Goal: Task Accomplishment & Management: Manage account settings

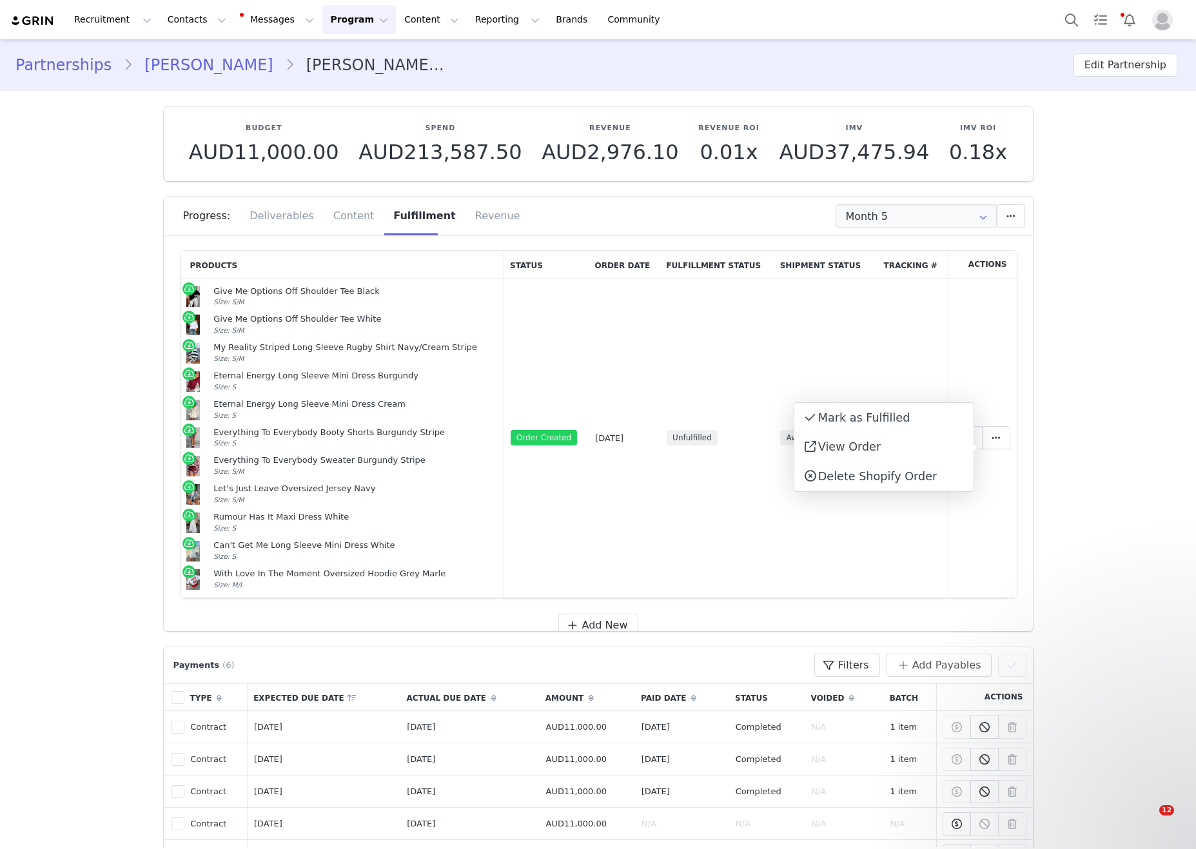
click at [188, 14] on button "Contacts Contacts" at bounding box center [197, 19] width 74 height 29
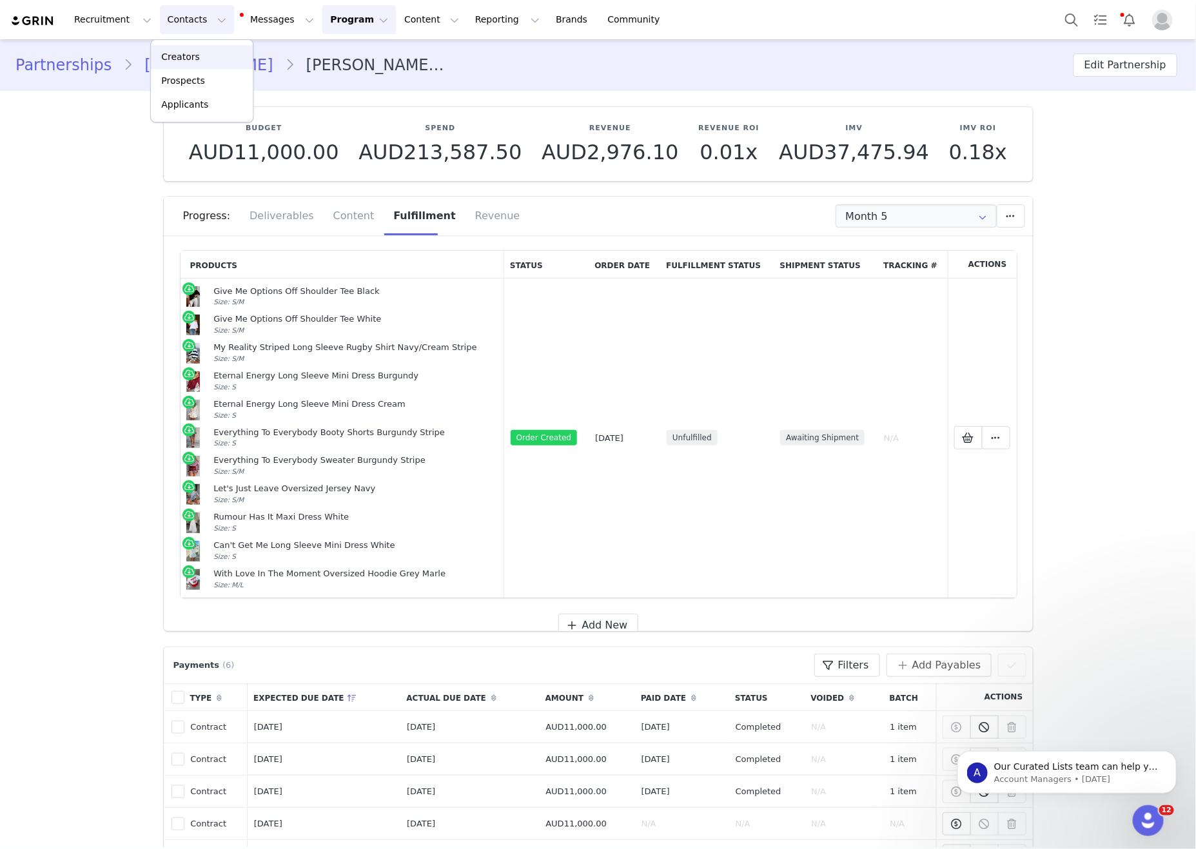
click at [195, 48] on link "Creators" at bounding box center [202, 57] width 102 height 24
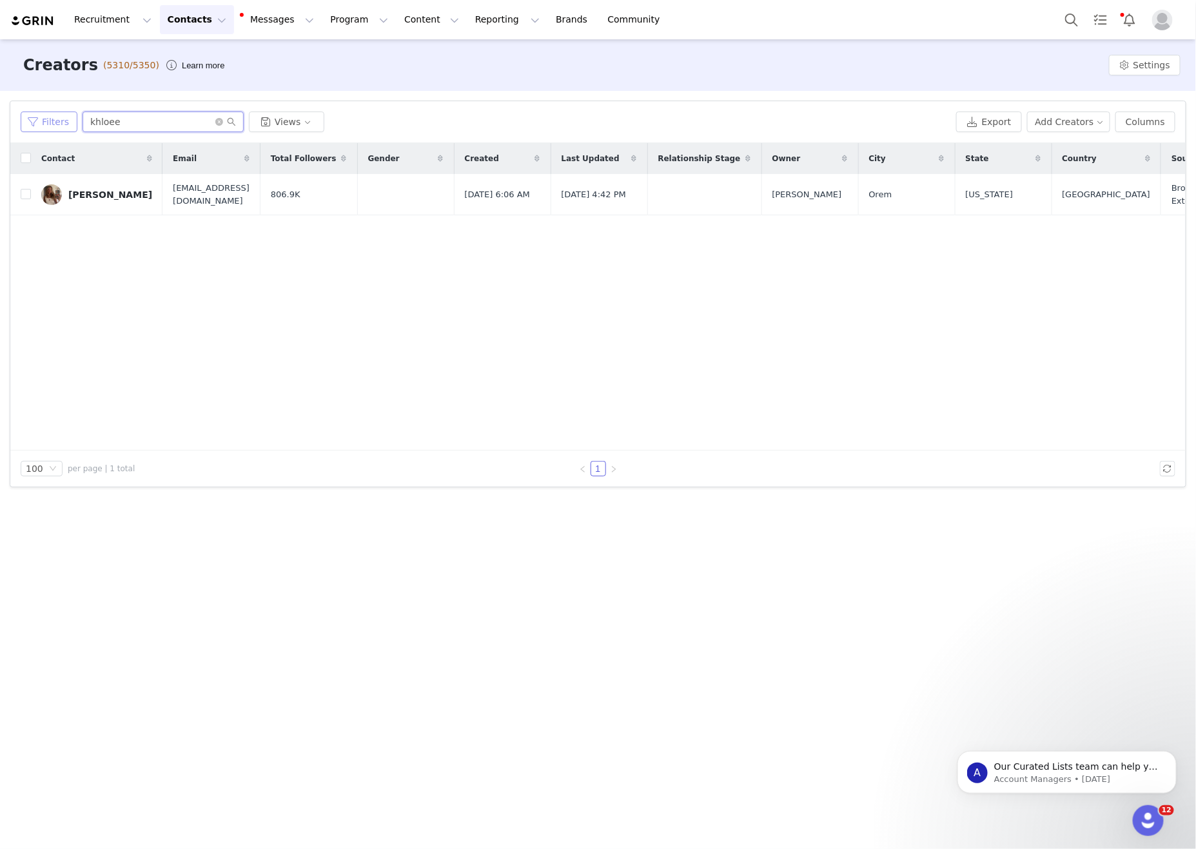
drag, startPoint x: 179, startPoint y: 119, endPoint x: 51, endPoint y: 115, distance: 128.4
click at [51, 115] on div "Filters khloee Views" at bounding box center [486, 122] width 931 height 21
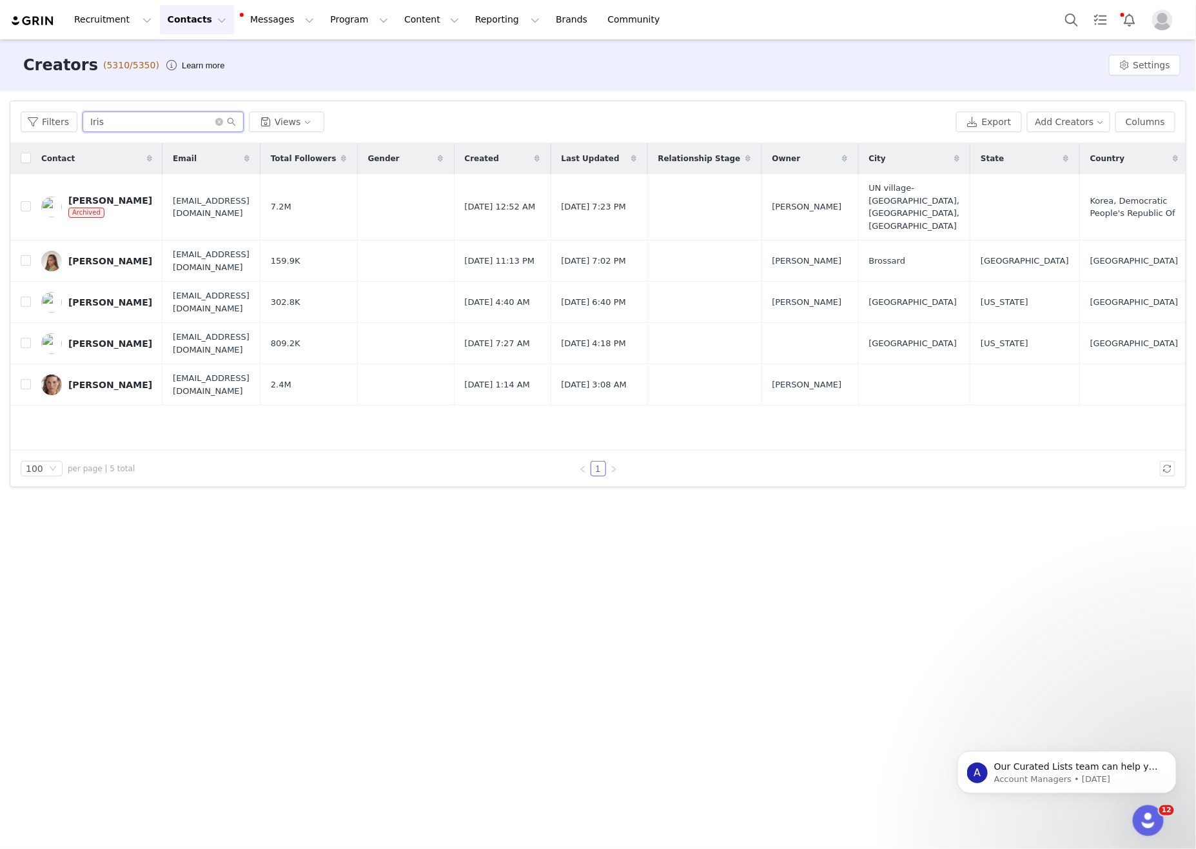
type input "Iris"
click at [606, 119] on div "Filters Iris Views" at bounding box center [486, 122] width 931 height 21
click at [84, 390] on div "Iris Kendall" at bounding box center [110, 385] width 84 height 10
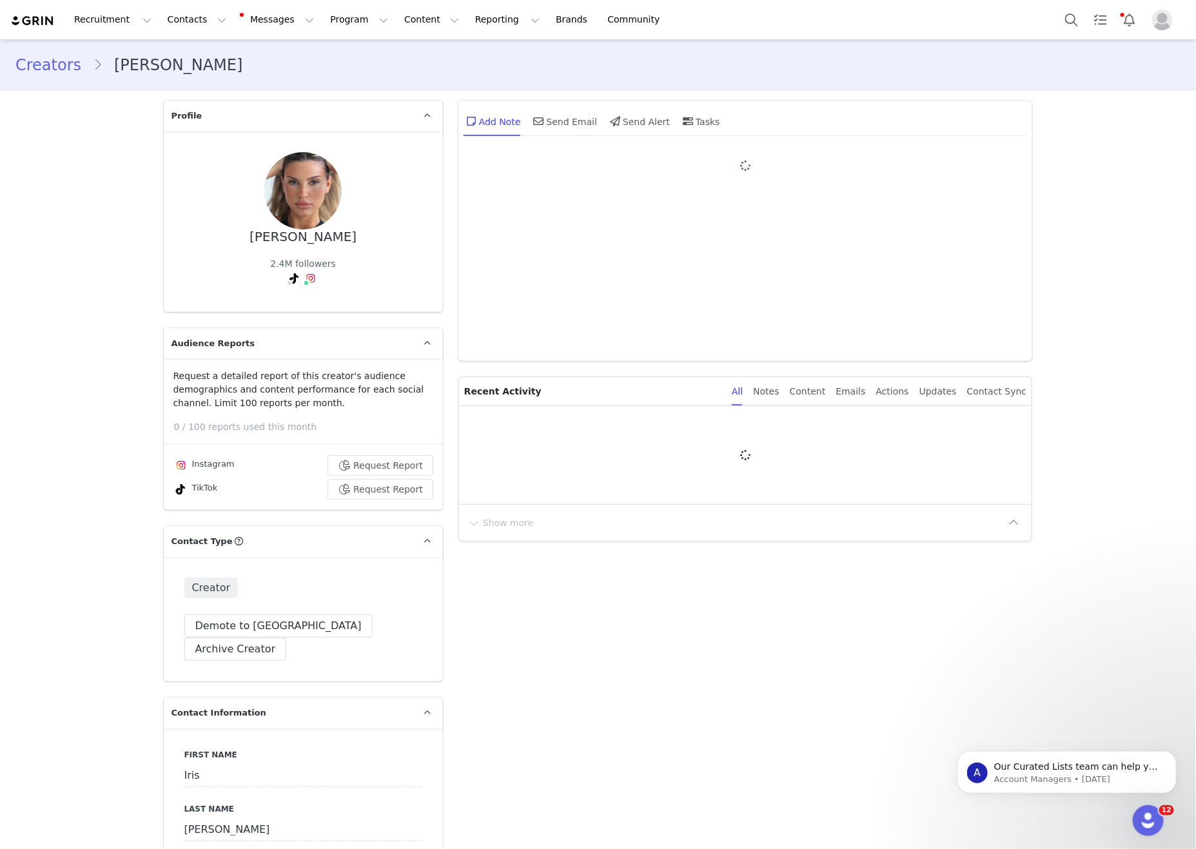
type input "+1 ([GEOGRAPHIC_DATA])"
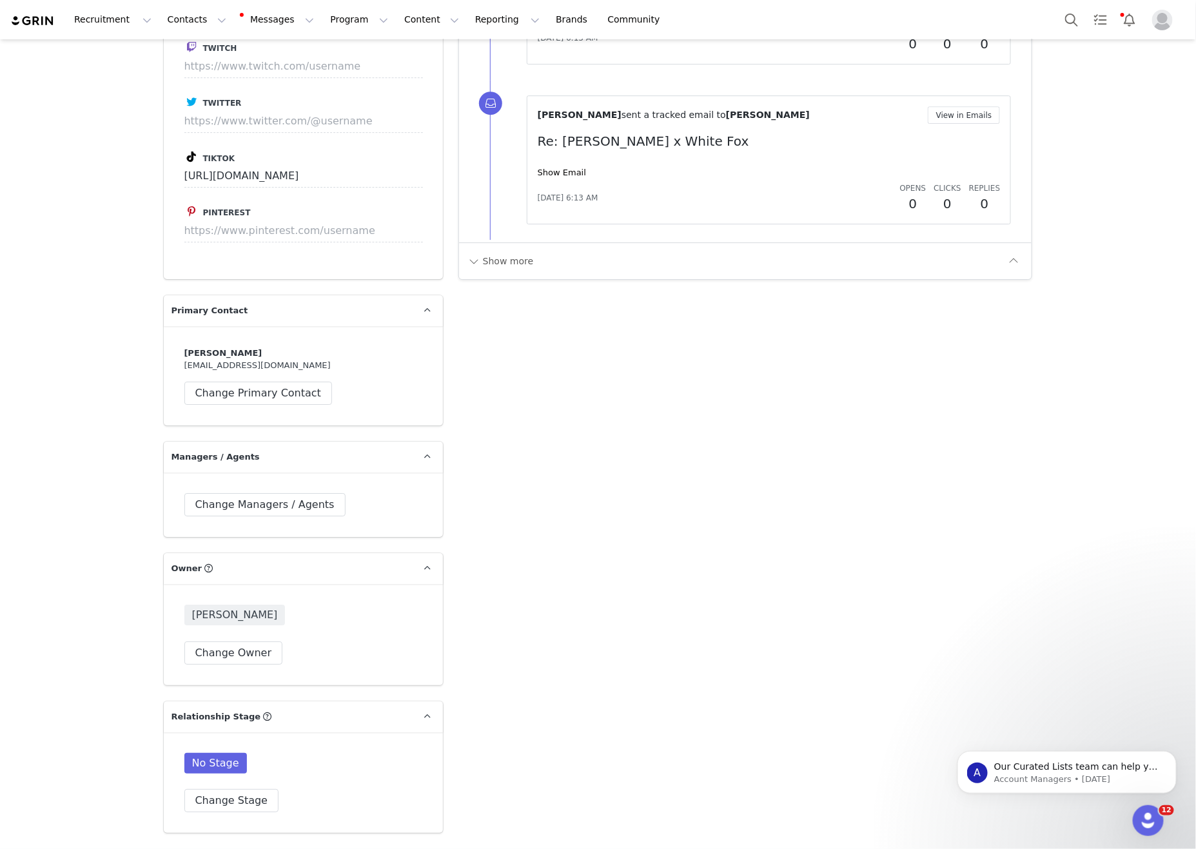
scroll to position [2977, 0]
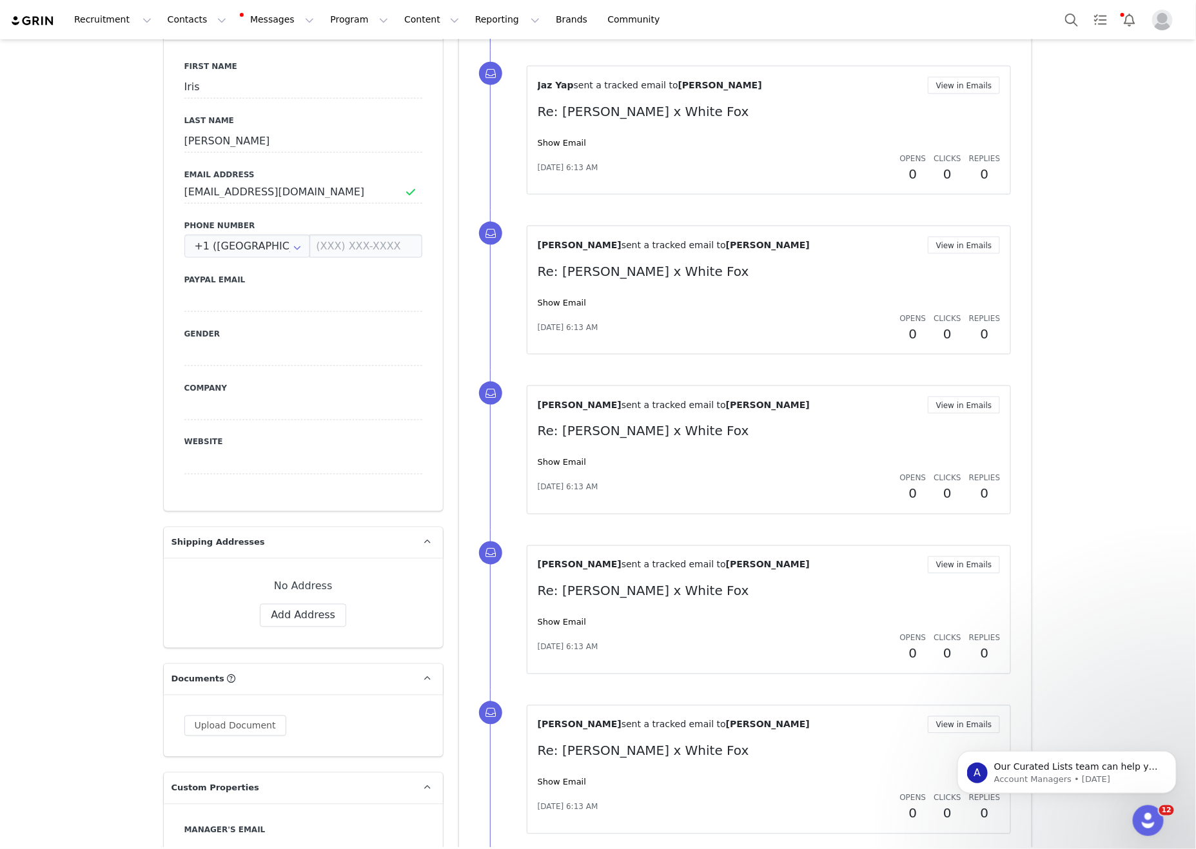
scroll to position [0, 0]
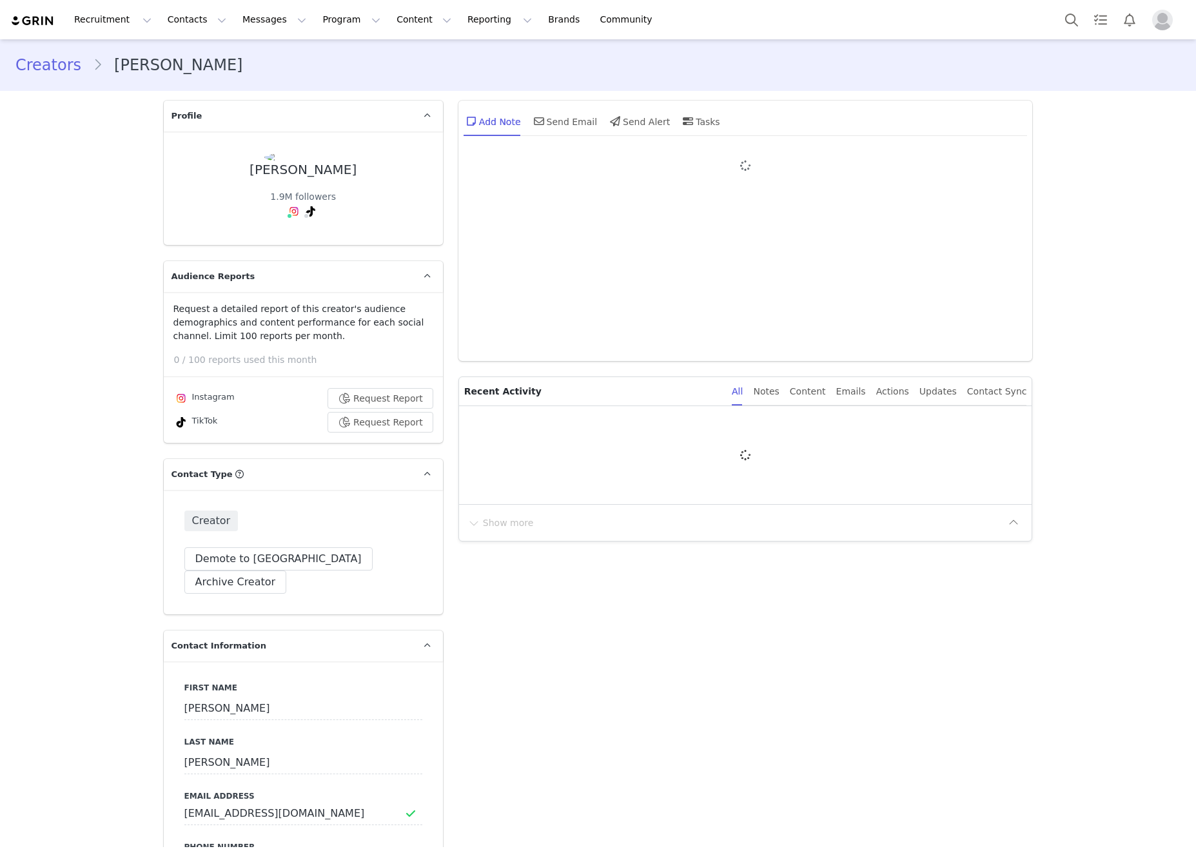
type input "+1 ([GEOGRAPHIC_DATA])"
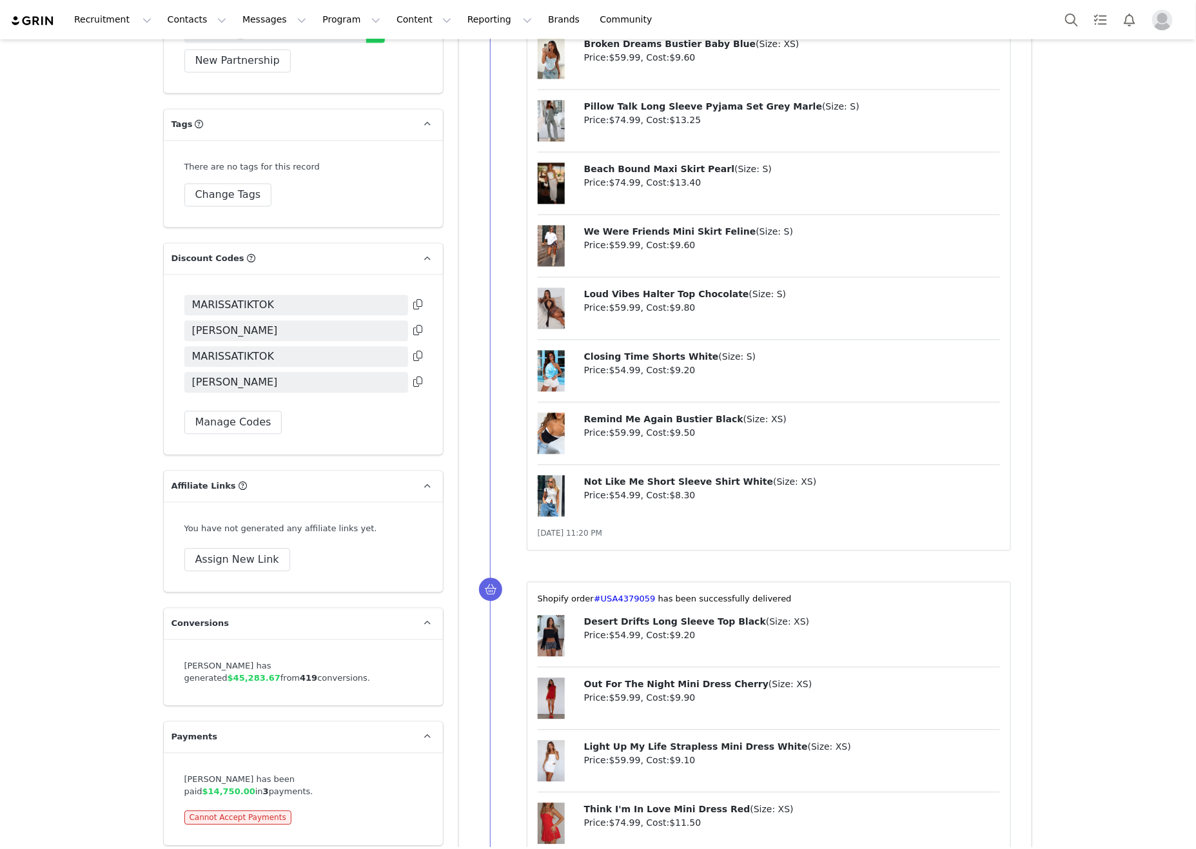
click at [828, 403] on div "Closing Time Shorts White ( Size: S ) Price: $54.99 , Cost: $9.20" at bounding box center [769, 377] width 463 height 52
click at [985, 403] on div "Closing Time Shorts White ( Size: S ) Price: $54.99 , Cost: $9.20" at bounding box center [769, 377] width 463 height 52
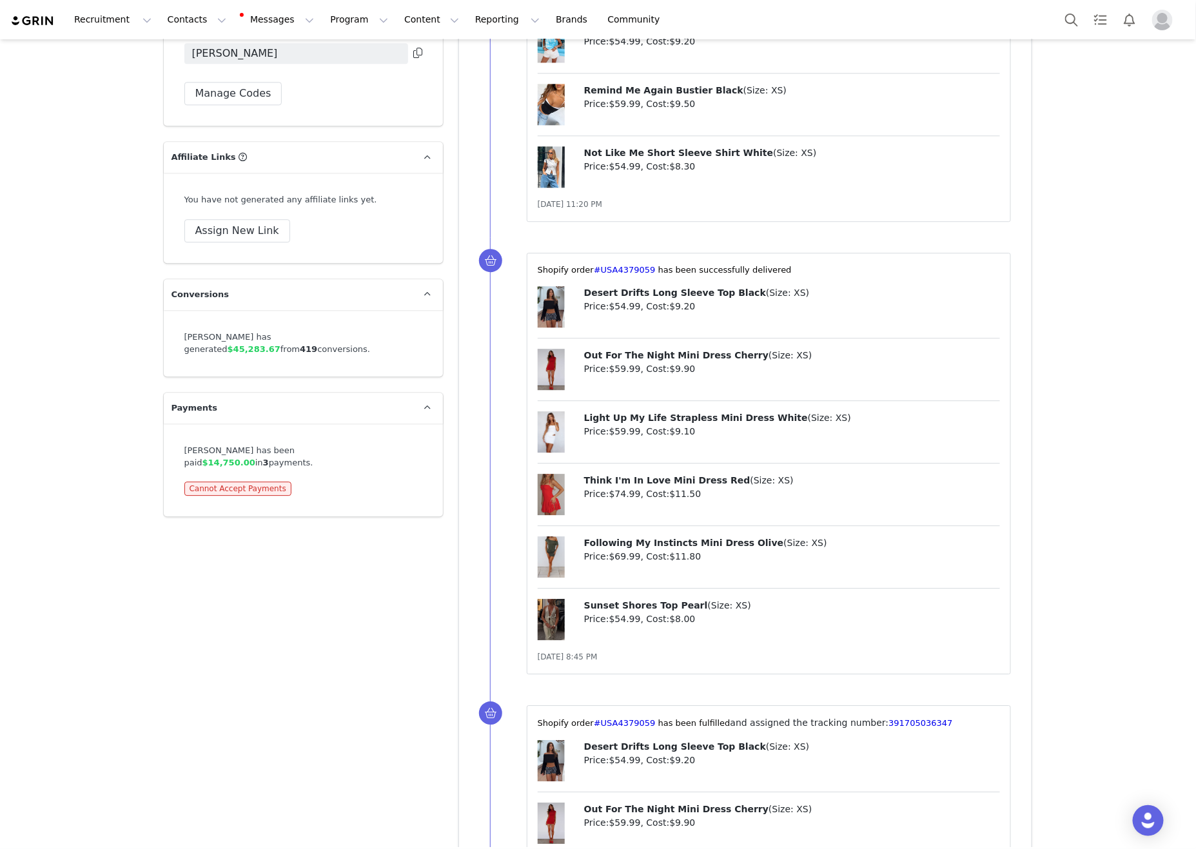
scroll to position [3162, 0]
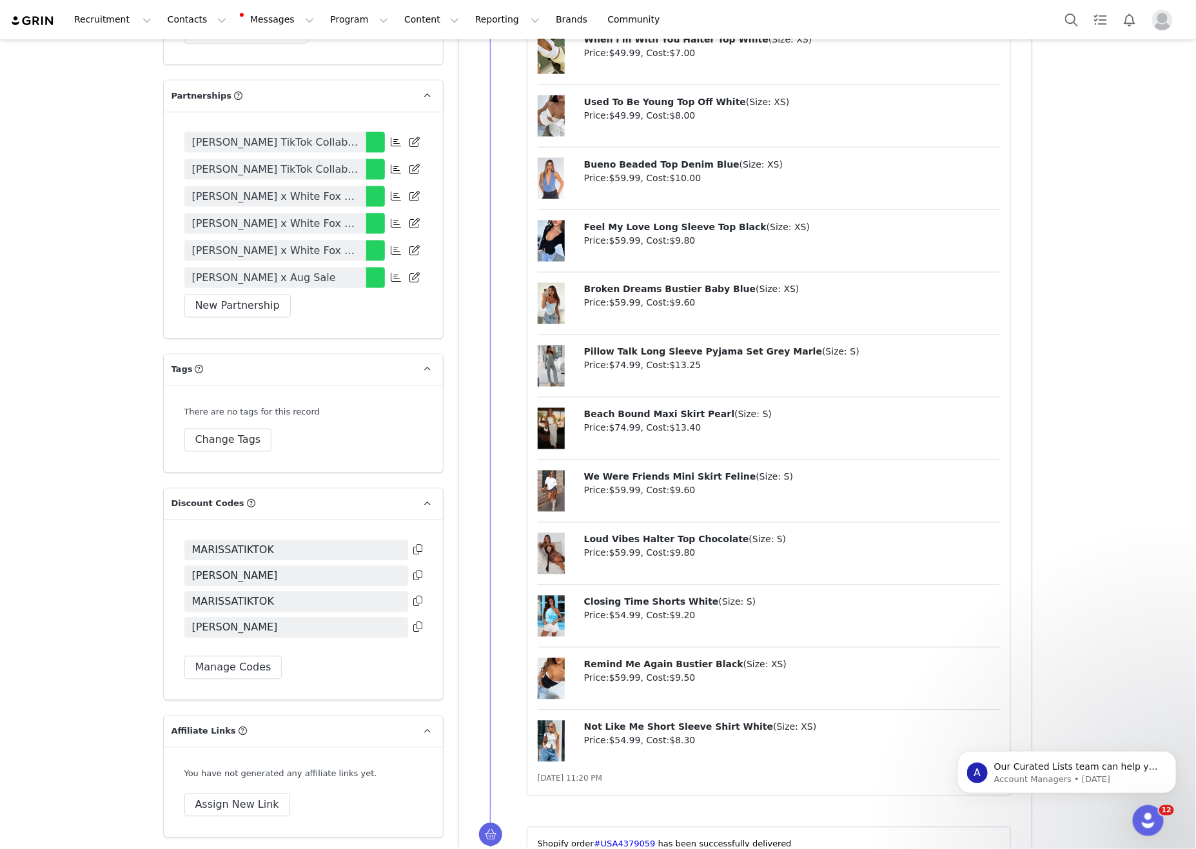
scroll to position [2967, 0]
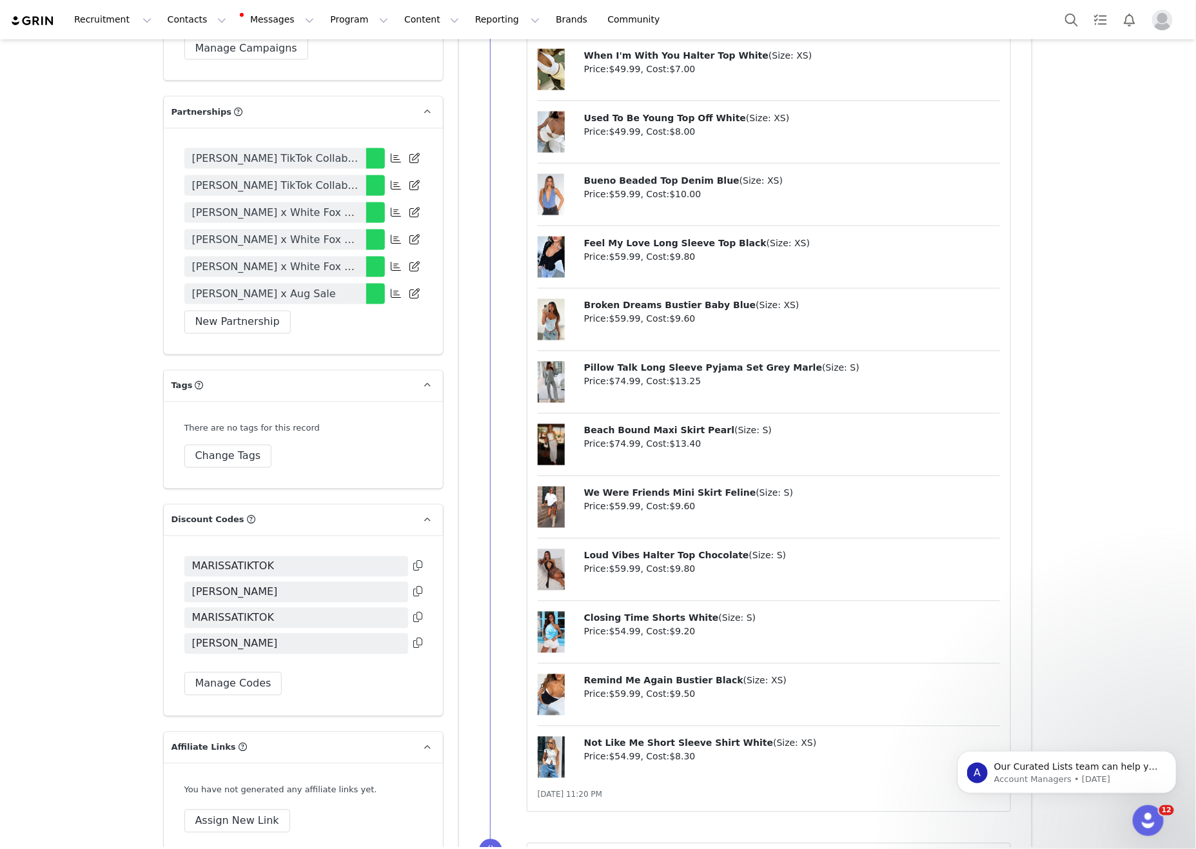
drag, startPoint x: 987, startPoint y: 423, endPoint x: 792, endPoint y: 26, distance: 442.4
click at [983, 414] on div "Pillow Talk Long Sleeve Pyjama Set Grey Marle ( Size: S ) Price: $74.99 , Cost:…" at bounding box center [769, 388] width 463 height 52
click at [208, 14] on button "Contacts Contacts" at bounding box center [197, 19] width 74 height 29
click at [212, 57] on div "Creators" at bounding box center [202, 57] width 86 height 14
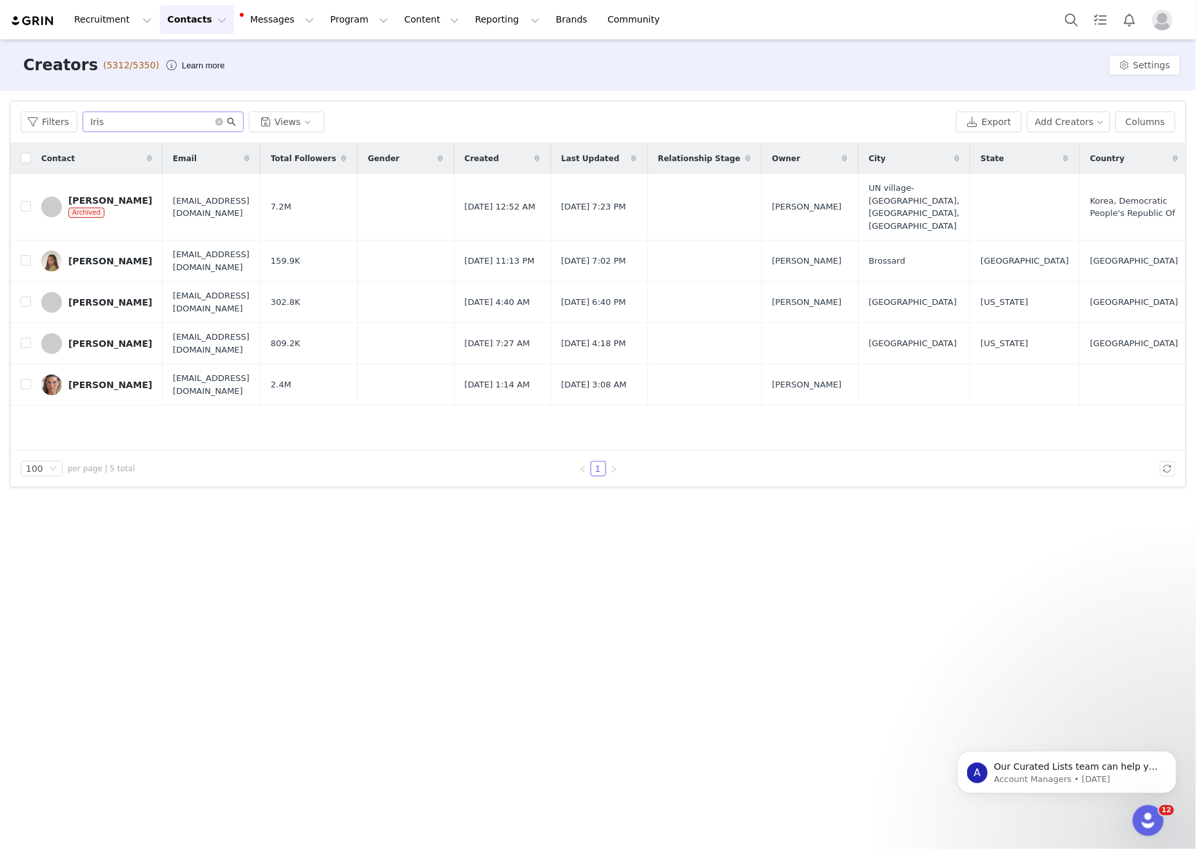
click at [232, 119] on icon "icon: search" at bounding box center [231, 121] width 9 height 9
drag, startPoint x: 219, startPoint y: 124, endPoint x: 244, endPoint y: 124, distance: 25.1
click at [219, 124] on icon "icon: close-circle" at bounding box center [219, 122] width 8 height 8
drag, startPoint x: 600, startPoint y: 131, endPoint x: 587, endPoint y: 132, distance: 13.6
click at [600, 131] on div "Filters Views" at bounding box center [486, 122] width 931 height 21
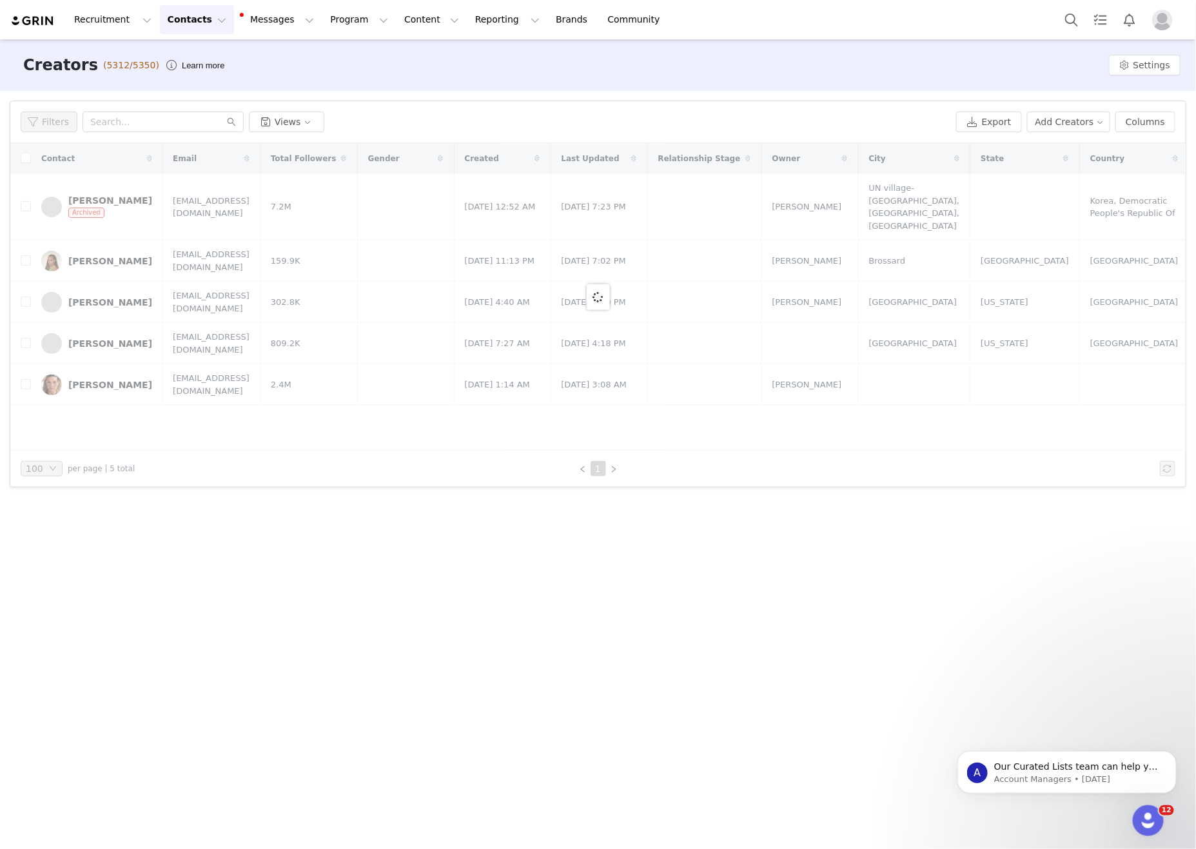
click at [843, 125] on div "Filters Views" at bounding box center [486, 122] width 931 height 21
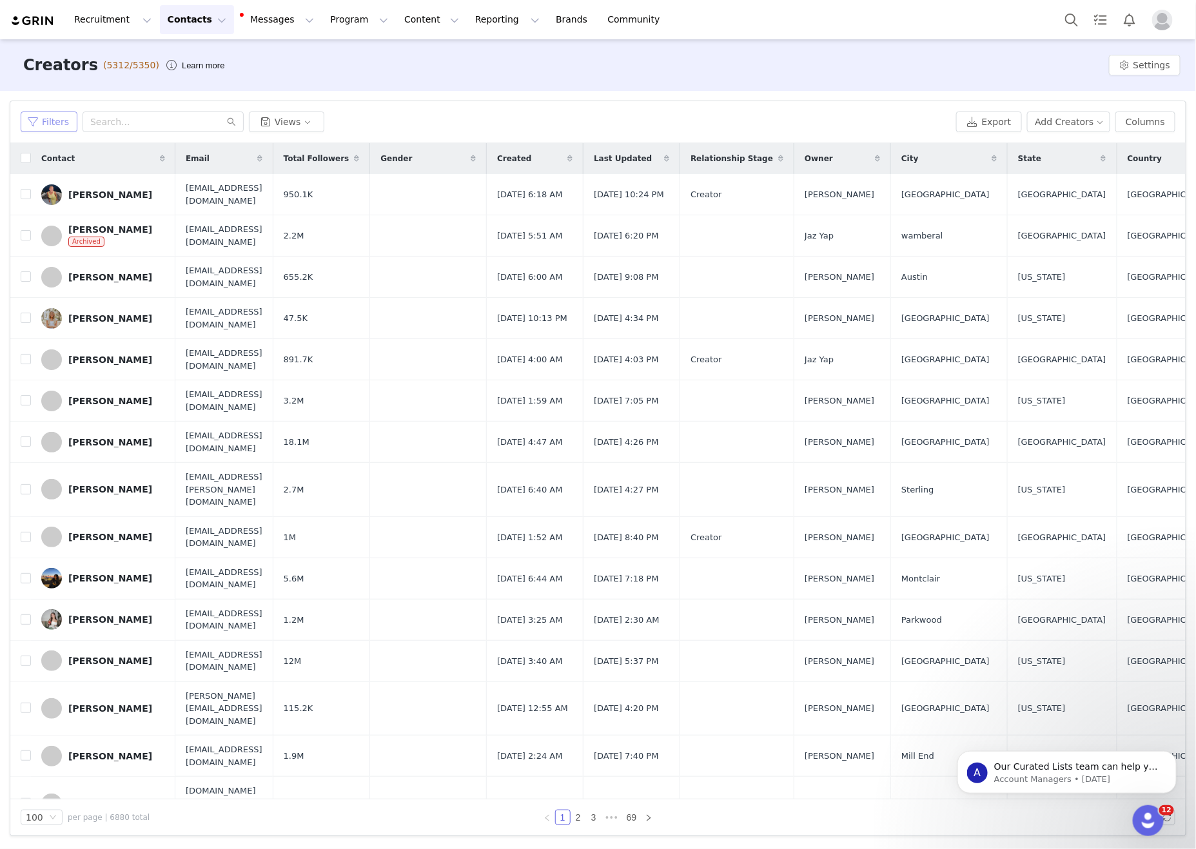
click at [48, 122] on button "Filters" at bounding box center [49, 122] width 57 height 21
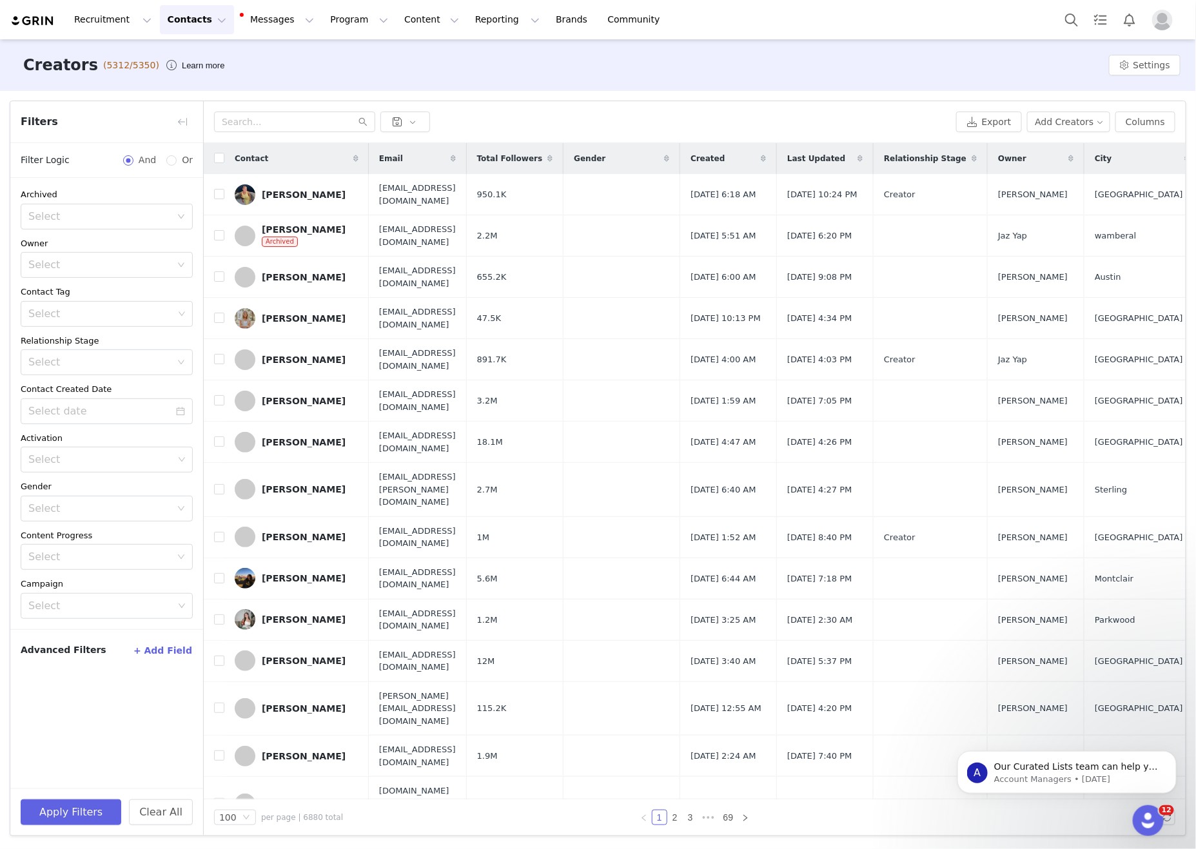
click at [172, 661] on button "+ Add Field" at bounding box center [163, 650] width 60 height 21
click at [164, 701] on div "Select" at bounding box center [99, 694] width 143 height 13
click at [92, 676] on li "City" at bounding box center [107, 677] width 172 height 21
click at [85, 732] on div "Select" at bounding box center [99, 725] width 143 height 13
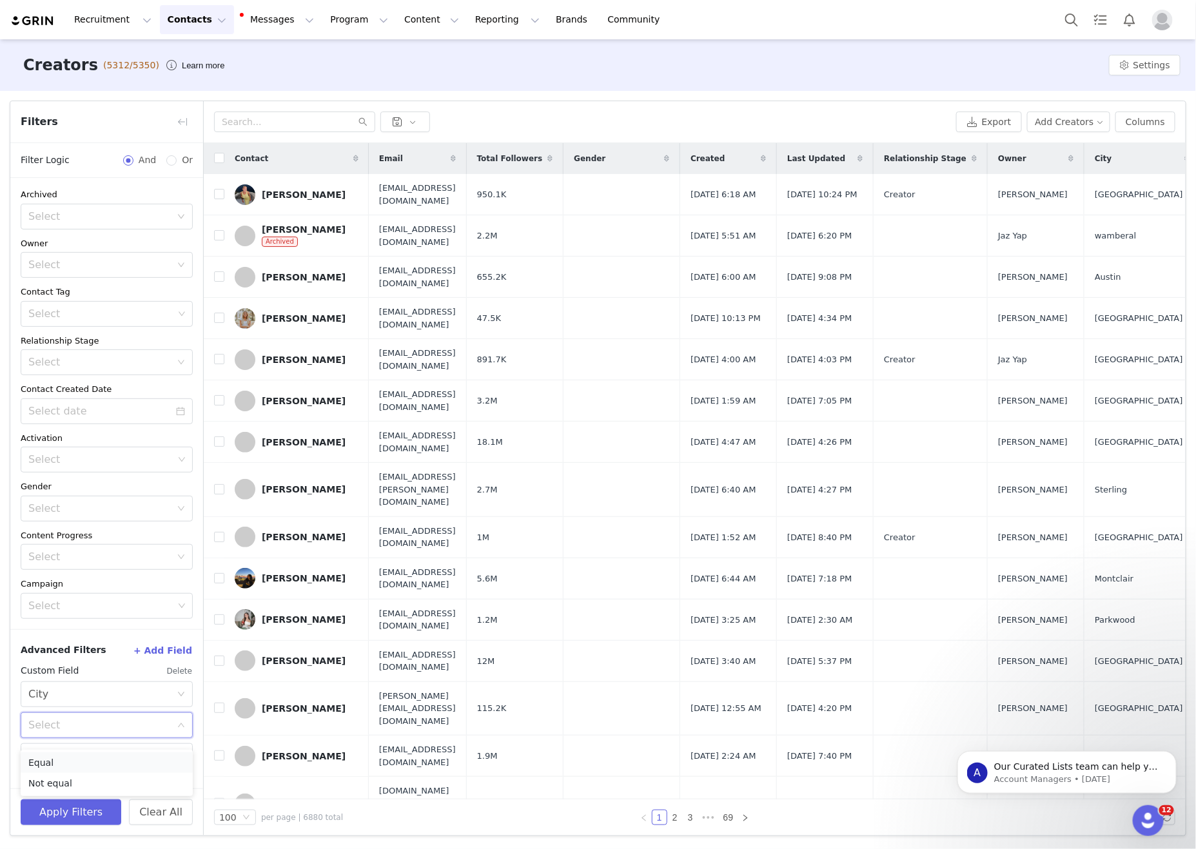
click at [99, 761] on li "Equal" at bounding box center [107, 763] width 172 height 21
click at [77, 766] on input "text" at bounding box center [107, 757] width 172 height 26
click at [76, 818] on button "Apply Filters" at bounding box center [71, 813] width 101 height 26
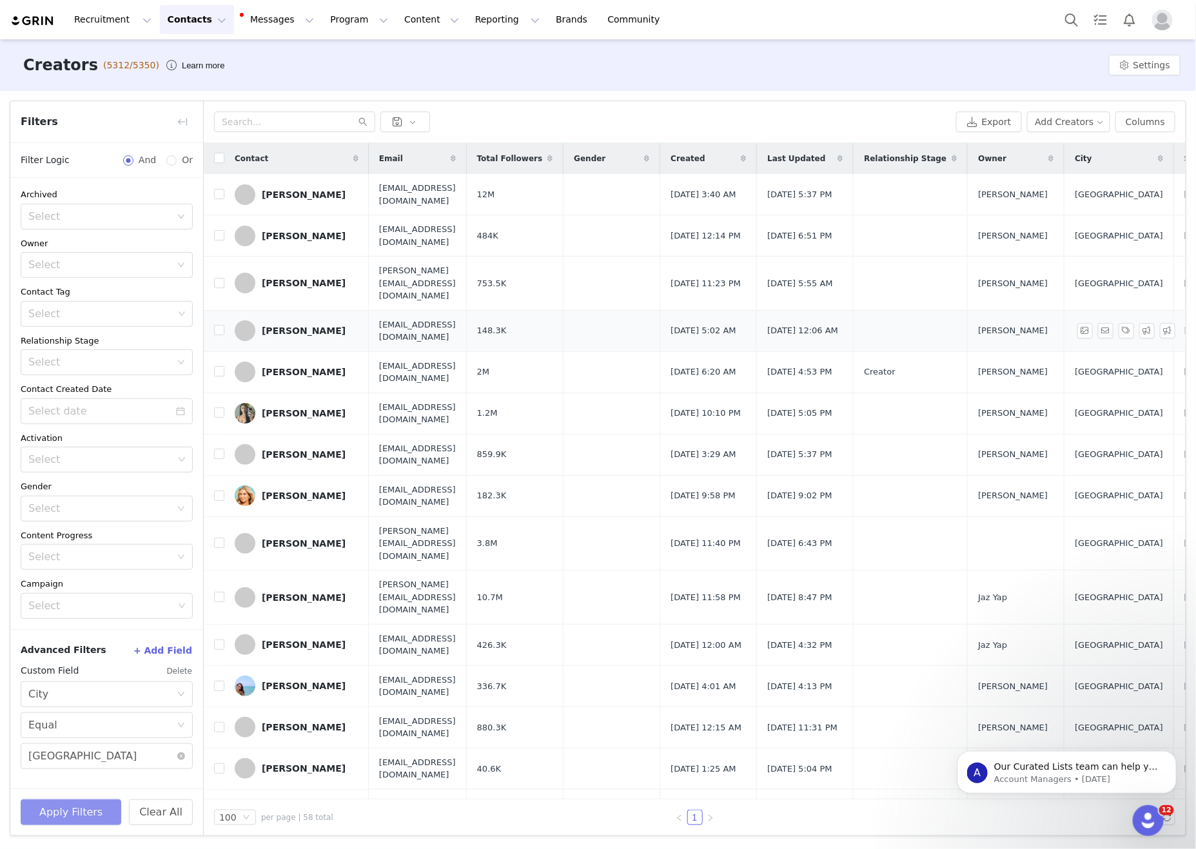
scroll to position [0, 437]
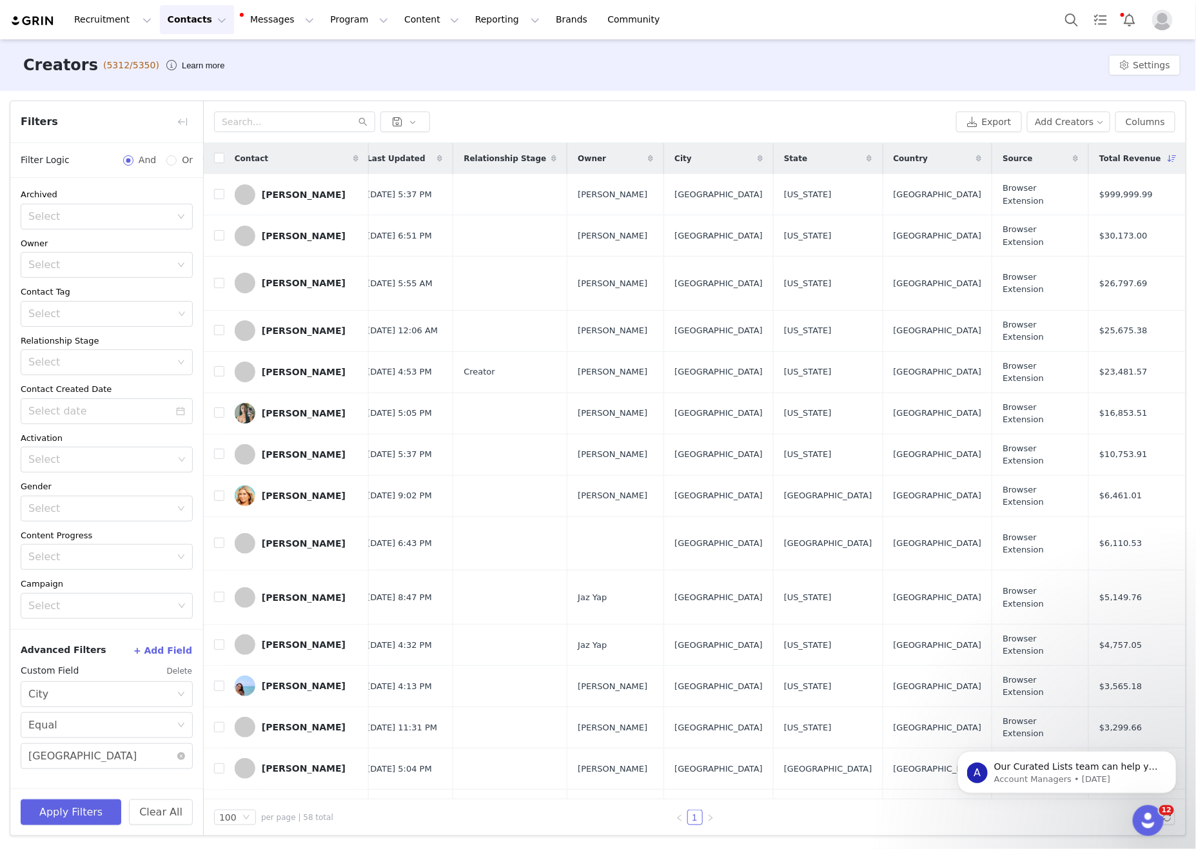
click at [782, 76] on div "Creators (5312/5350) Learn more Settings" at bounding box center [598, 65] width 1196 height 52
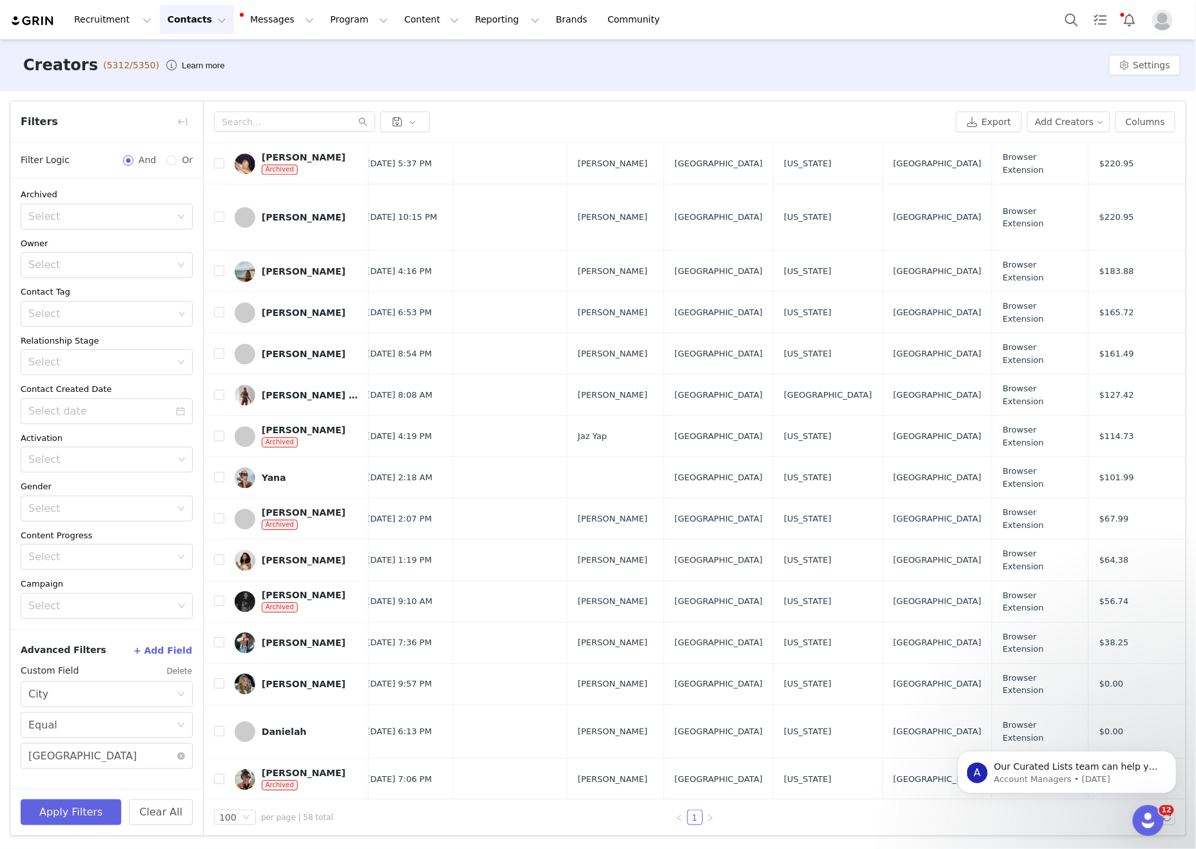
scroll to position [1883, 437]
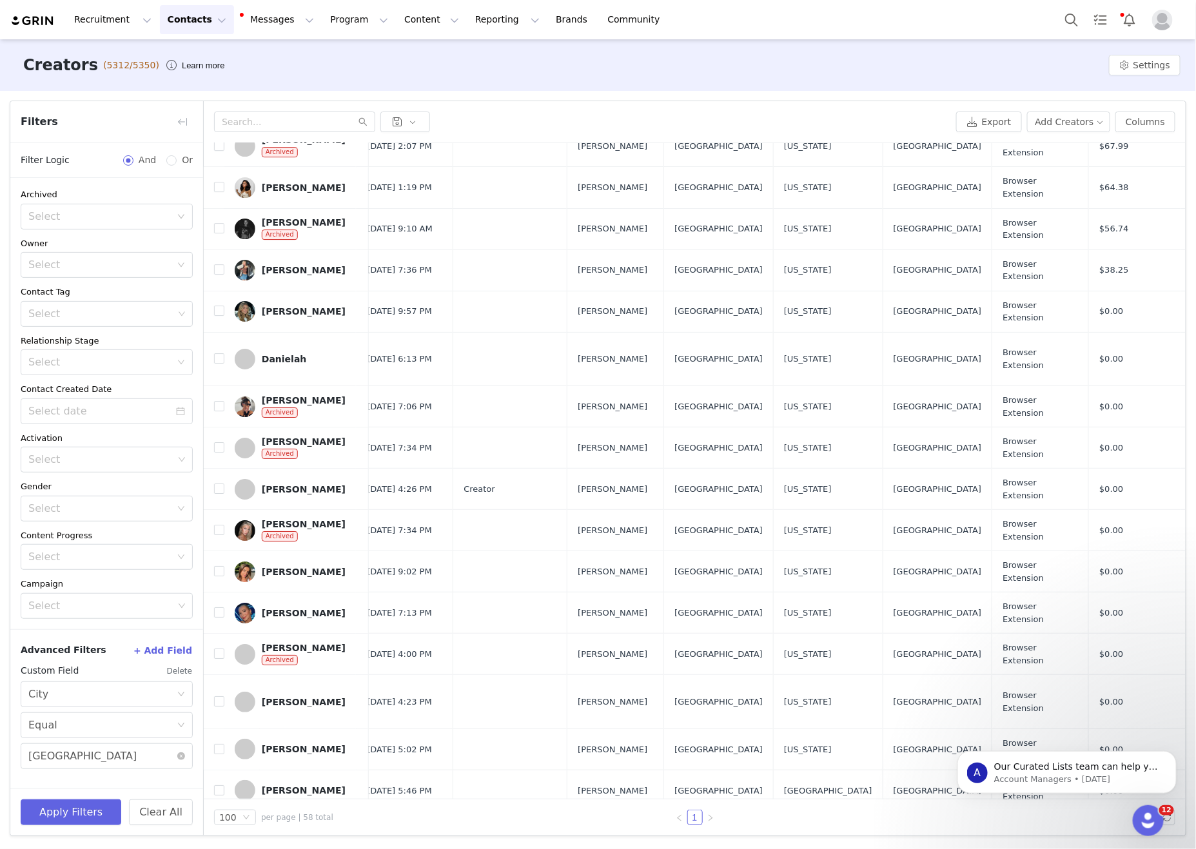
click at [764, 70] on div "Creators (5312/5350) Learn more Settings" at bounding box center [598, 65] width 1196 height 52
click at [783, 68] on div "Creators (5312/5350) Learn more Settings" at bounding box center [598, 65] width 1196 height 52
click at [707, 816] on icon "icon: right" at bounding box center [711, 818] width 8 height 8
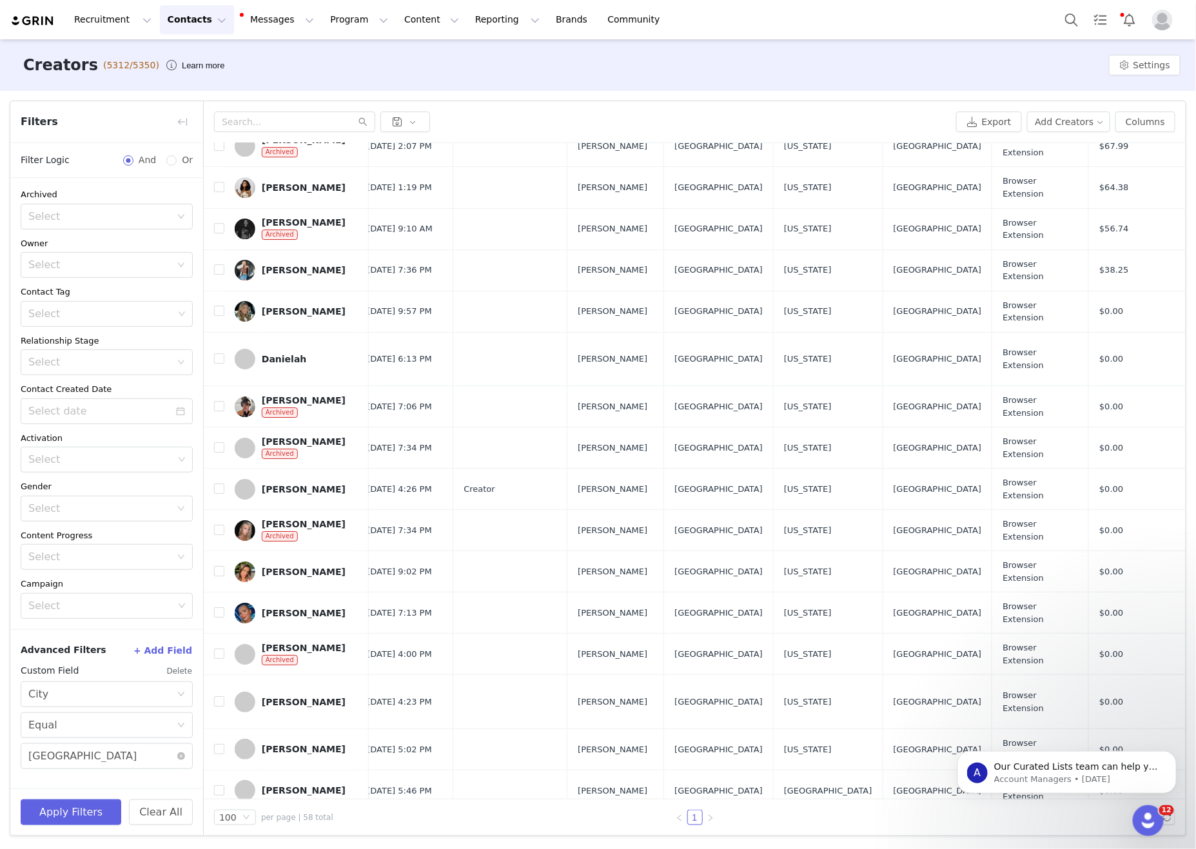
click at [711, 816] on icon "icon: right" at bounding box center [711, 818] width 8 height 8
click at [437, 817] on div "100 per page | 58 total" at bounding box center [354, 817] width 281 height 15
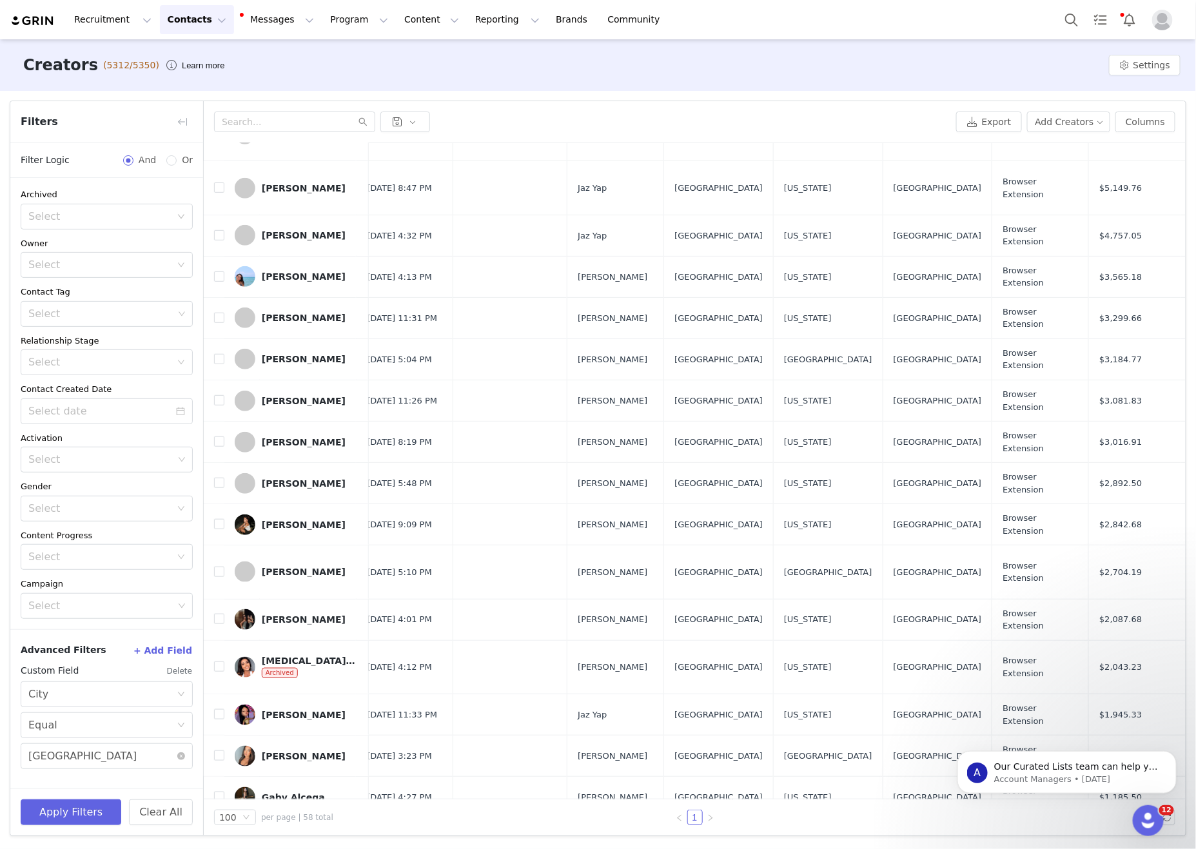
scroll to position [0, 437]
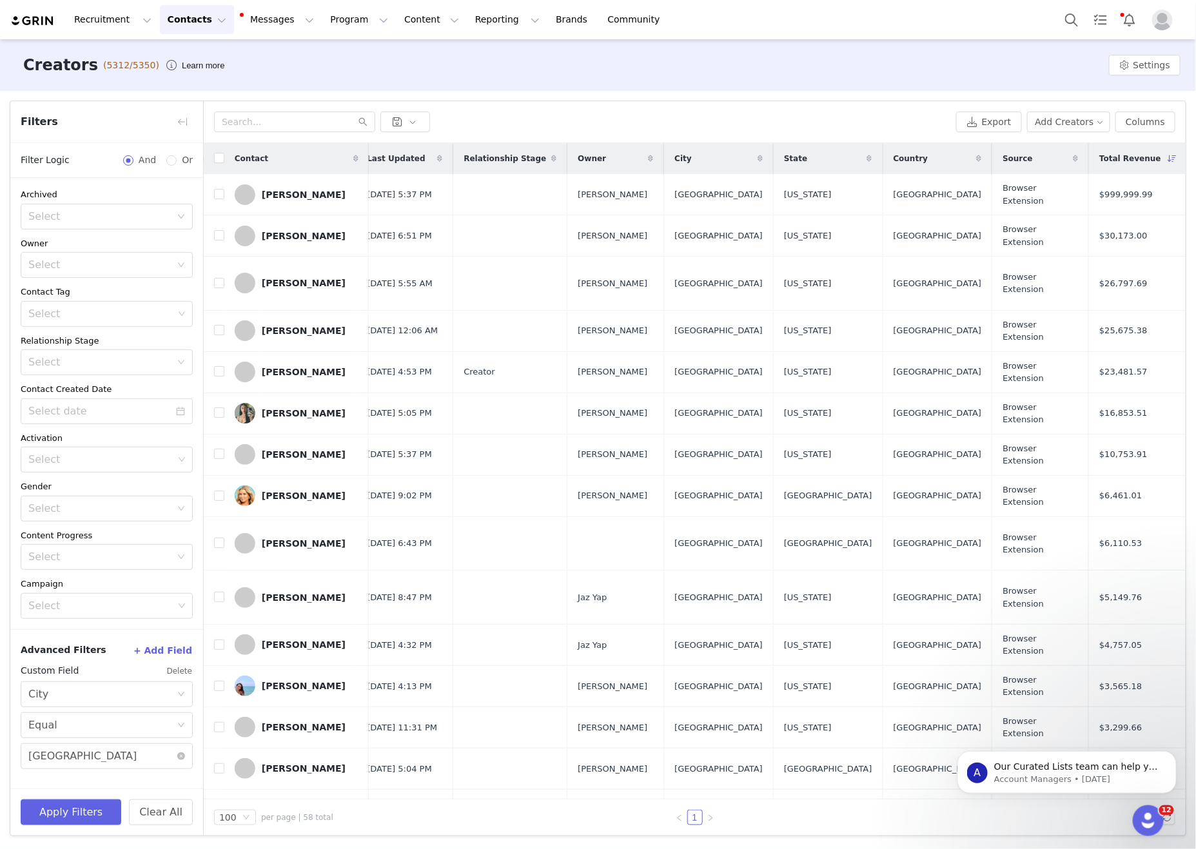
click at [893, 32] on div "Recruitment Recruitment Creator Search Curated Lists Landing Pages Web Extensio…" at bounding box center [598, 19] width 1196 height 39
click at [881, 50] on div "Creators (5312/5350) Learn more Settings" at bounding box center [598, 65] width 1196 height 52
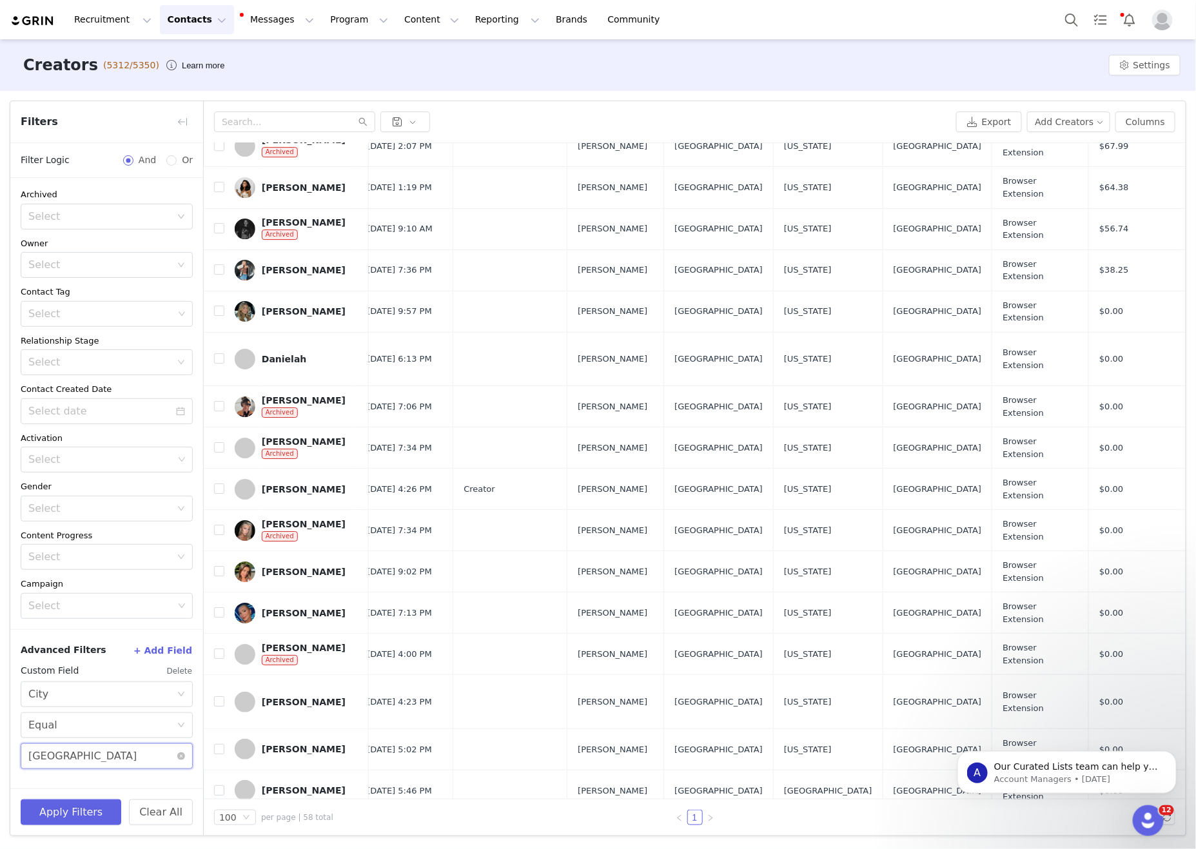
click at [125, 766] on input "Miami" at bounding box center [107, 757] width 172 height 26
click at [46, 825] on button "Apply Filters" at bounding box center [71, 813] width 101 height 26
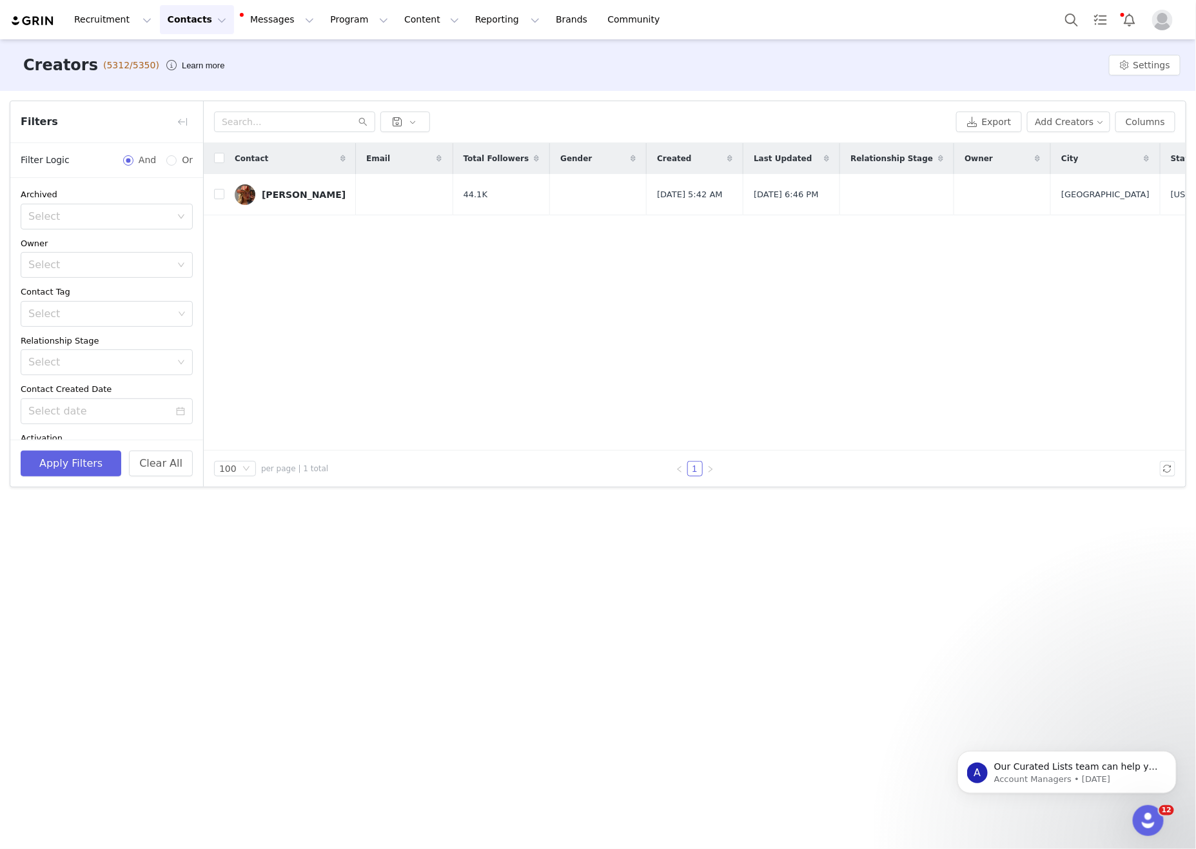
drag, startPoint x: 740, startPoint y: 354, endPoint x: 956, endPoint y: 169, distance: 284.5
click at [745, 346] on div "Contact Email Total Followers Gender Created Last Updated Relationship Stage Ow…" at bounding box center [695, 297] width 982 height 308
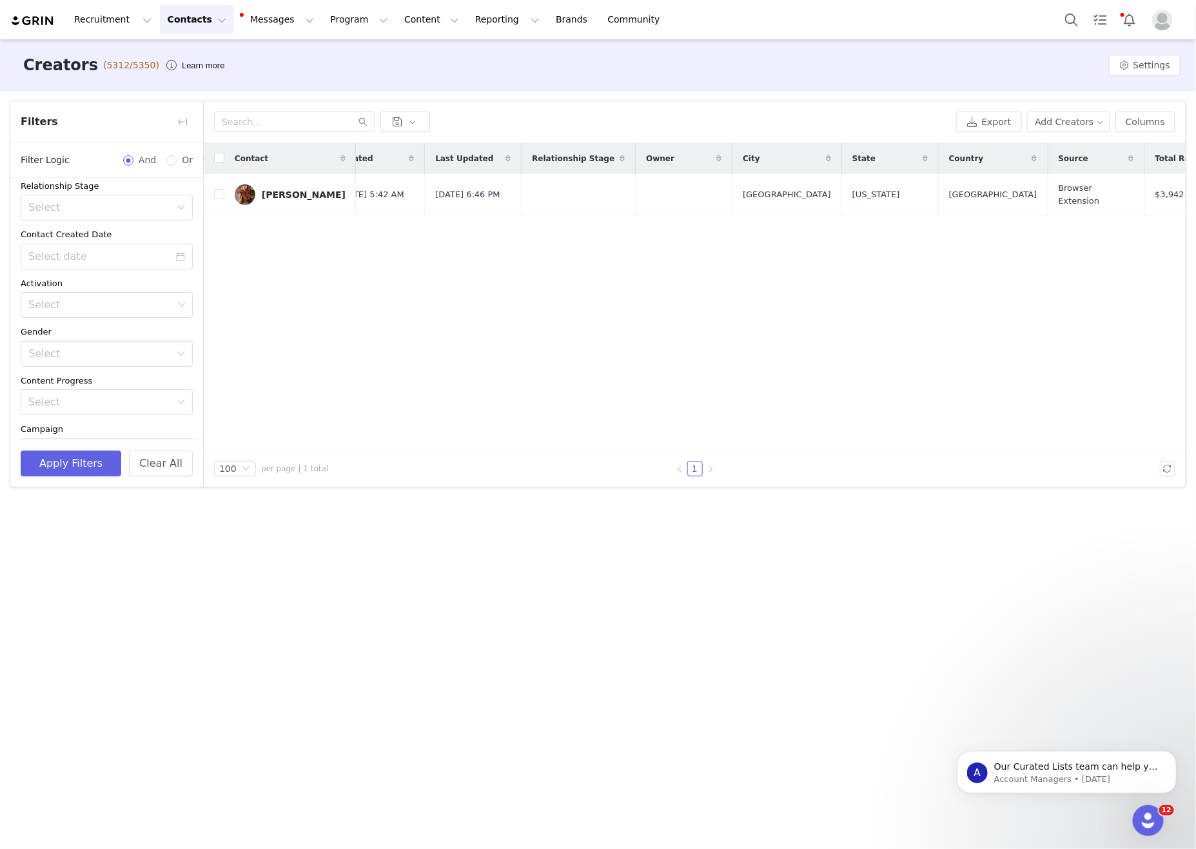
scroll to position [349, 0]
drag, startPoint x: 109, startPoint y: 413, endPoint x: 4, endPoint y: 411, distance: 105.1
click at [6, 411] on div "Filters Filter Logic And Or Archived Select Owner Select Contact Tag Select Rel…" at bounding box center [598, 294] width 1196 height 406
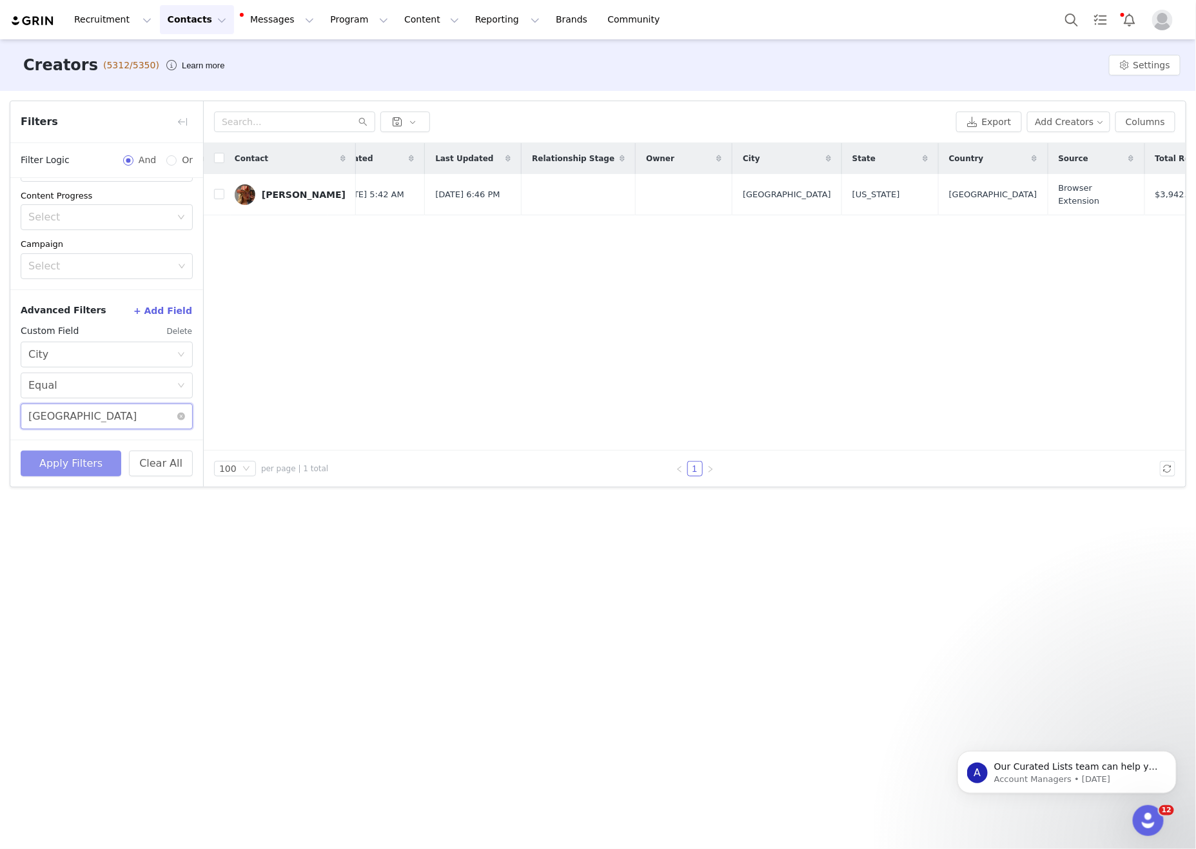
type input "South Beach"
click at [74, 464] on button "Apply Filters" at bounding box center [71, 464] width 101 height 26
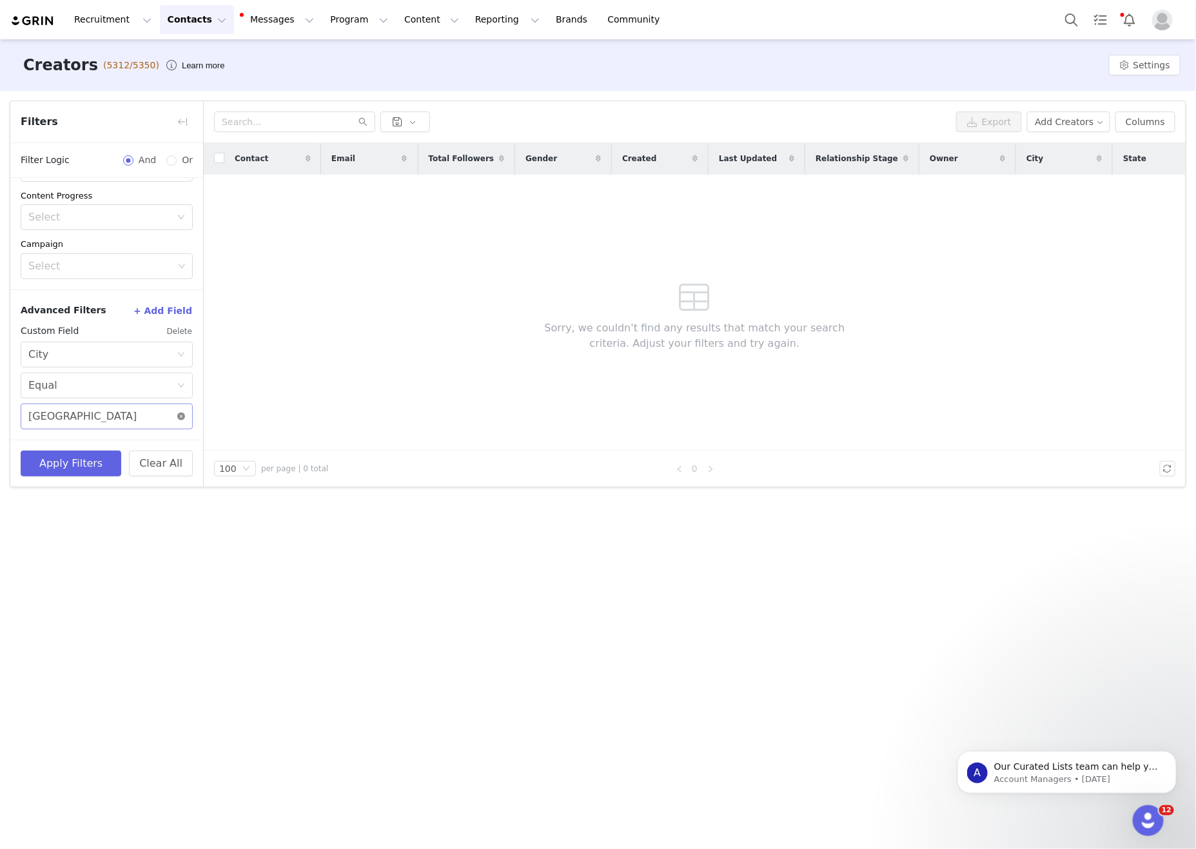
click at [181, 417] on icon "icon: close-circle" at bounding box center [181, 417] width 8 height 8
click at [192, 538] on div "Creators (5312/5350) Learn more Settings Filters Filter Logic And Or Archived S…" at bounding box center [598, 443] width 1196 height 808
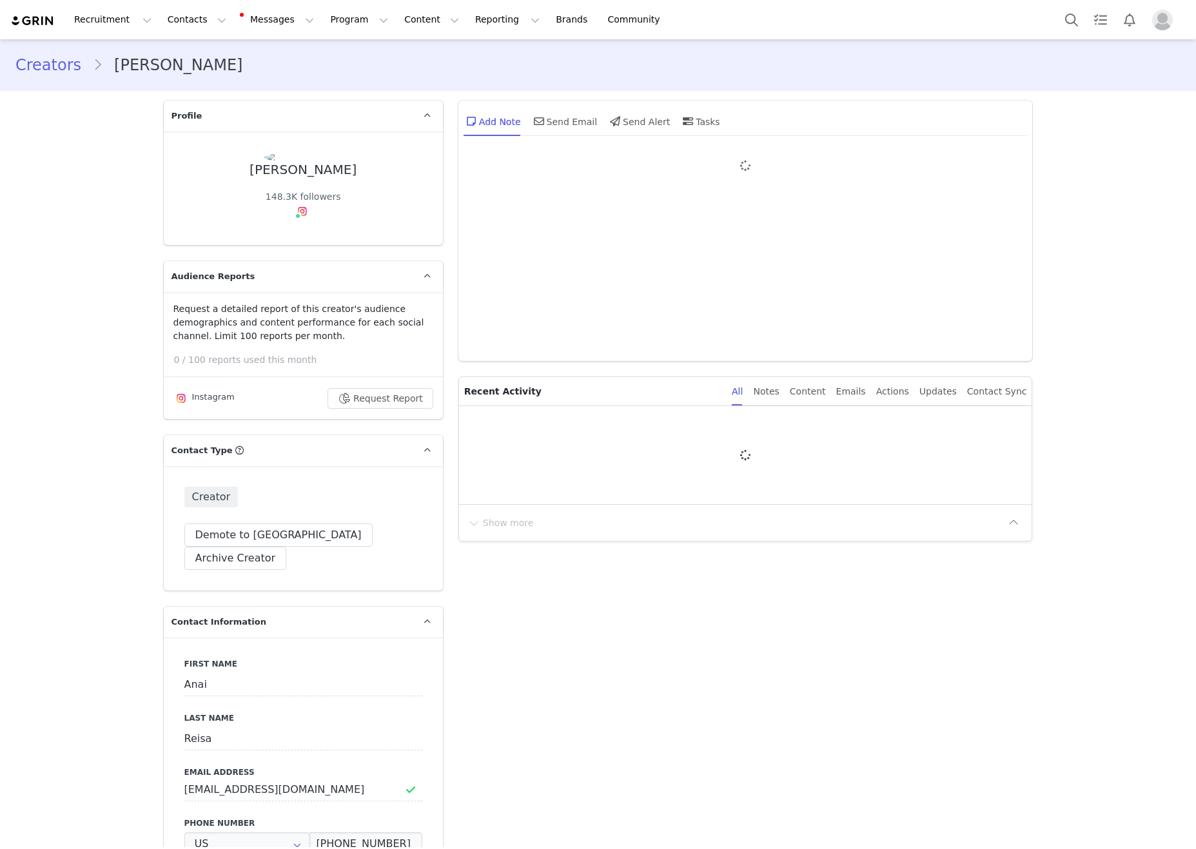
type input "+1 ([GEOGRAPHIC_DATA])"
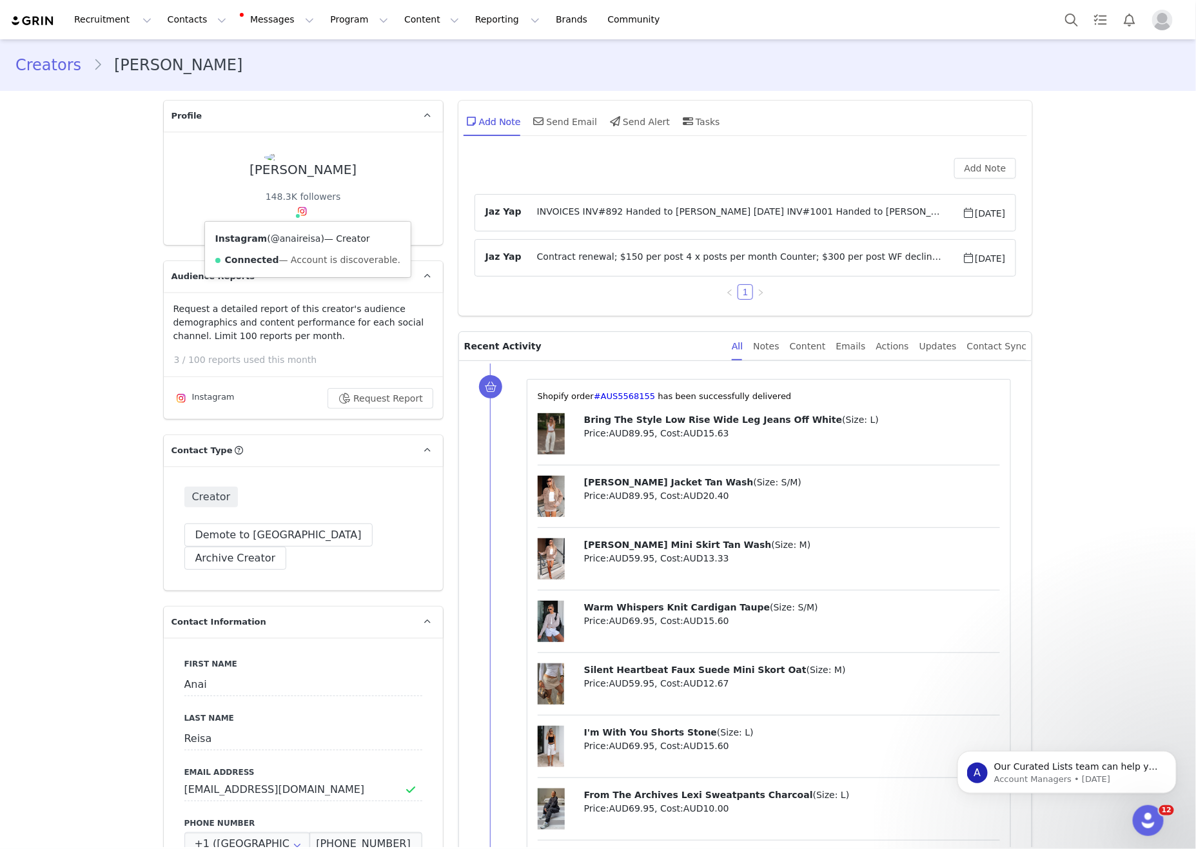
click at [296, 238] on link "@anaireisa" at bounding box center [296, 238] width 50 height 10
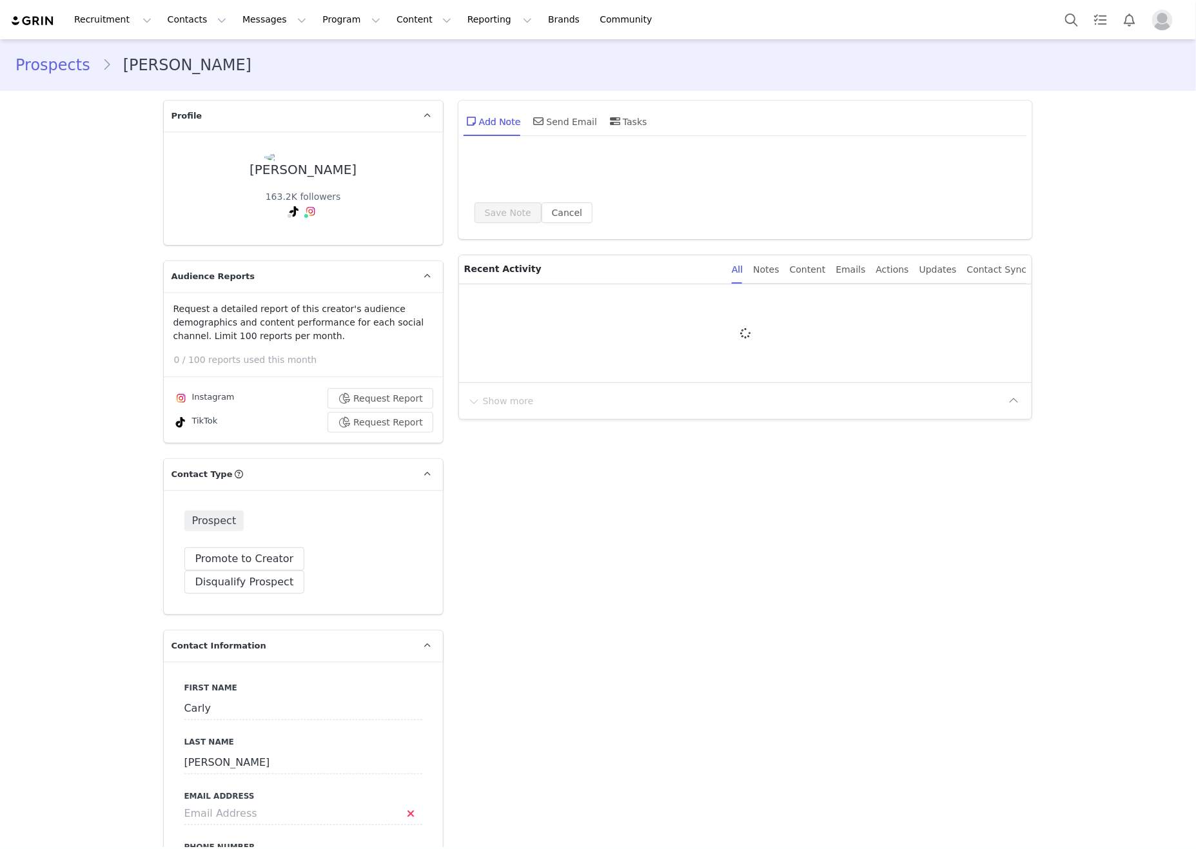
type input "+1 ([GEOGRAPHIC_DATA])"
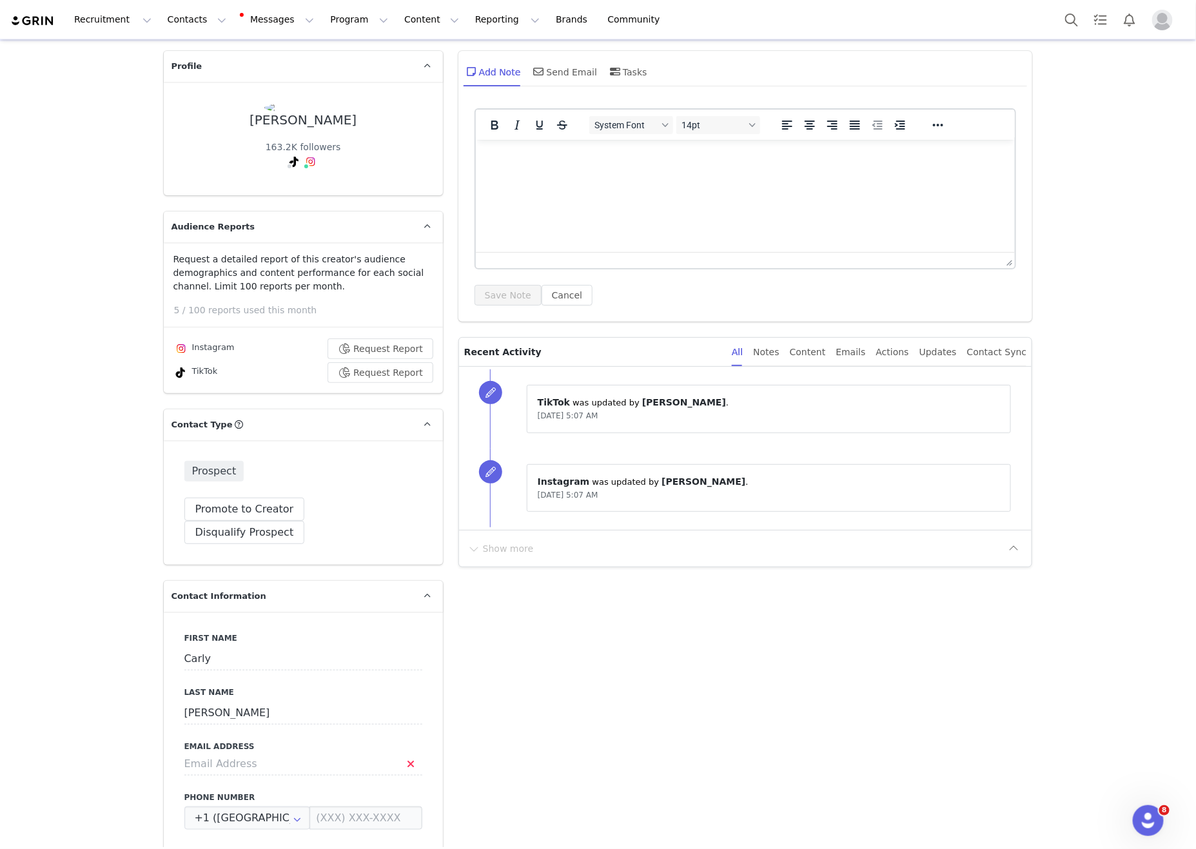
scroll to position [58, 0]
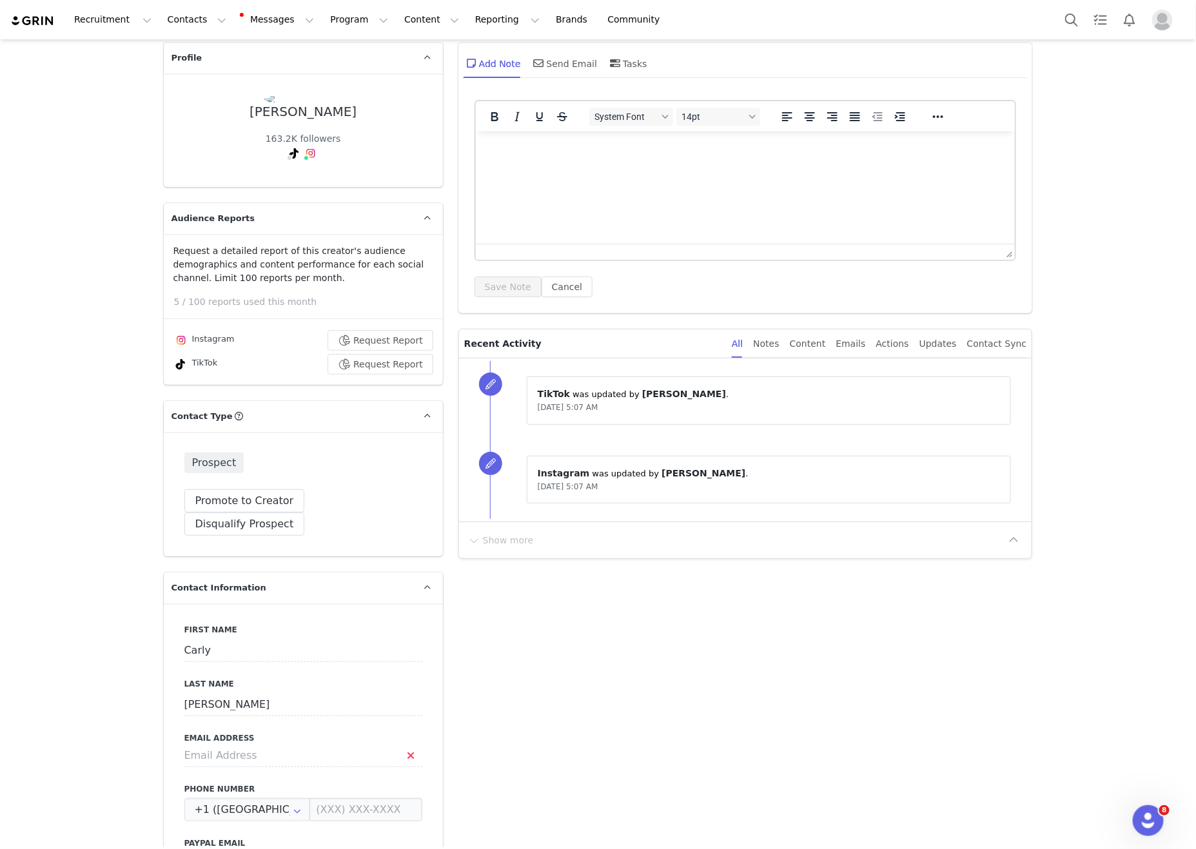
drag, startPoint x: 814, startPoint y: 665, endPoint x: 822, endPoint y: 291, distance: 374.8
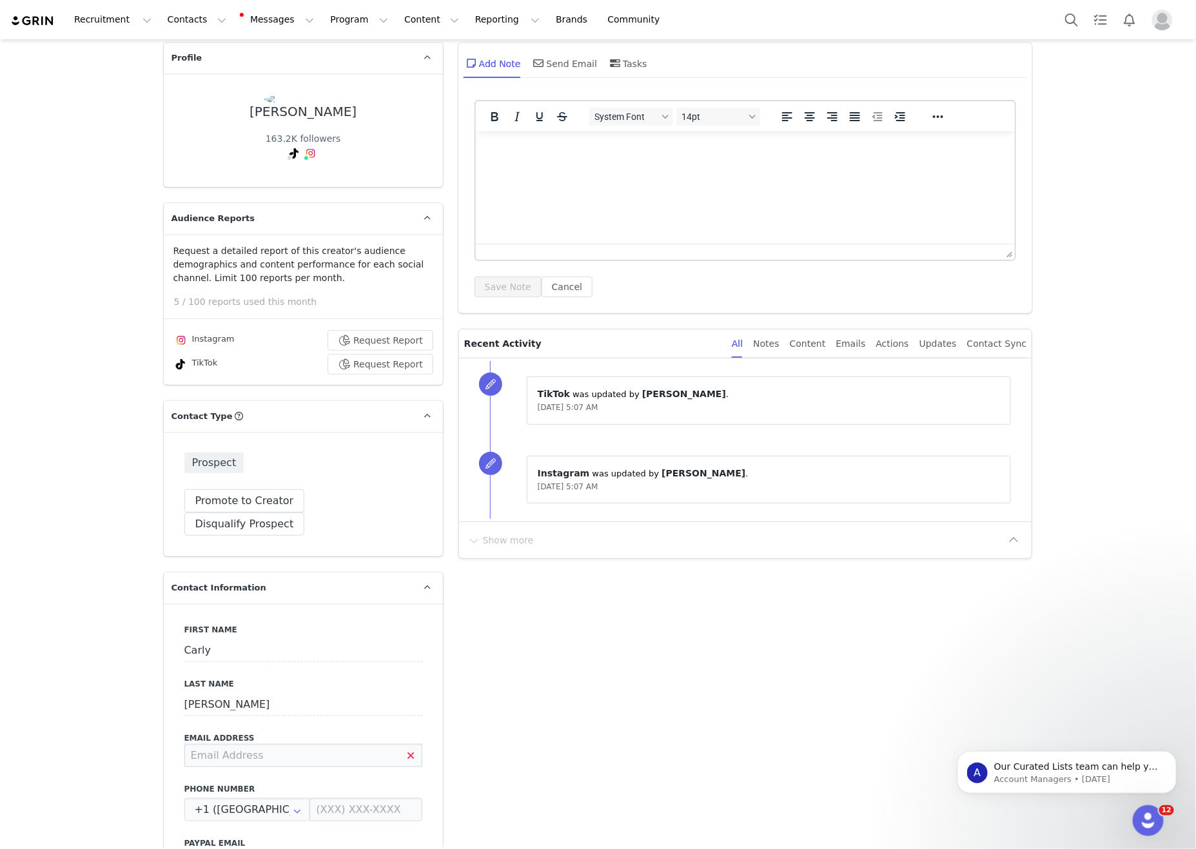
click at [259, 744] on input at bounding box center [303, 755] width 238 height 23
paste input "[EMAIL_ADDRESS][DOMAIN_NAME]"
type input "[EMAIL_ADDRESS][DOMAIN_NAME]"
drag, startPoint x: 724, startPoint y: 726, endPoint x: 717, endPoint y: 729, distance: 6.9
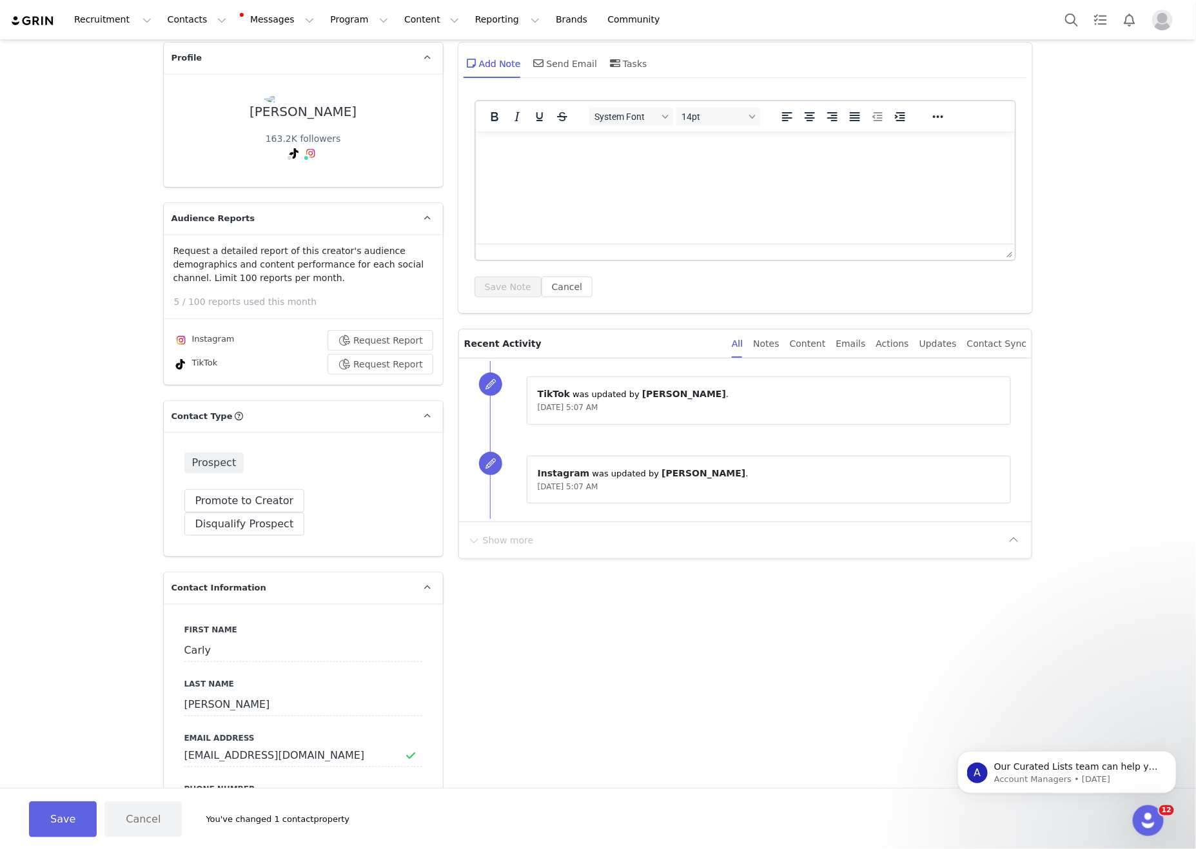
drag, startPoint x: 57, startPoint y: 799, endPoint x: 82, endPoint y: 785, distance: 28.3
click at [57, 799] on div "Save Cancel You've changed 1 contact property" at bounding box center [598, 818] width 1196 height 61
click at [54, 810] on button "Save" at bounding box center [63, 820] width 68 height 36
click at [706, 533] on div "Show more" at bounding box center [735, 540] width 537 height 21
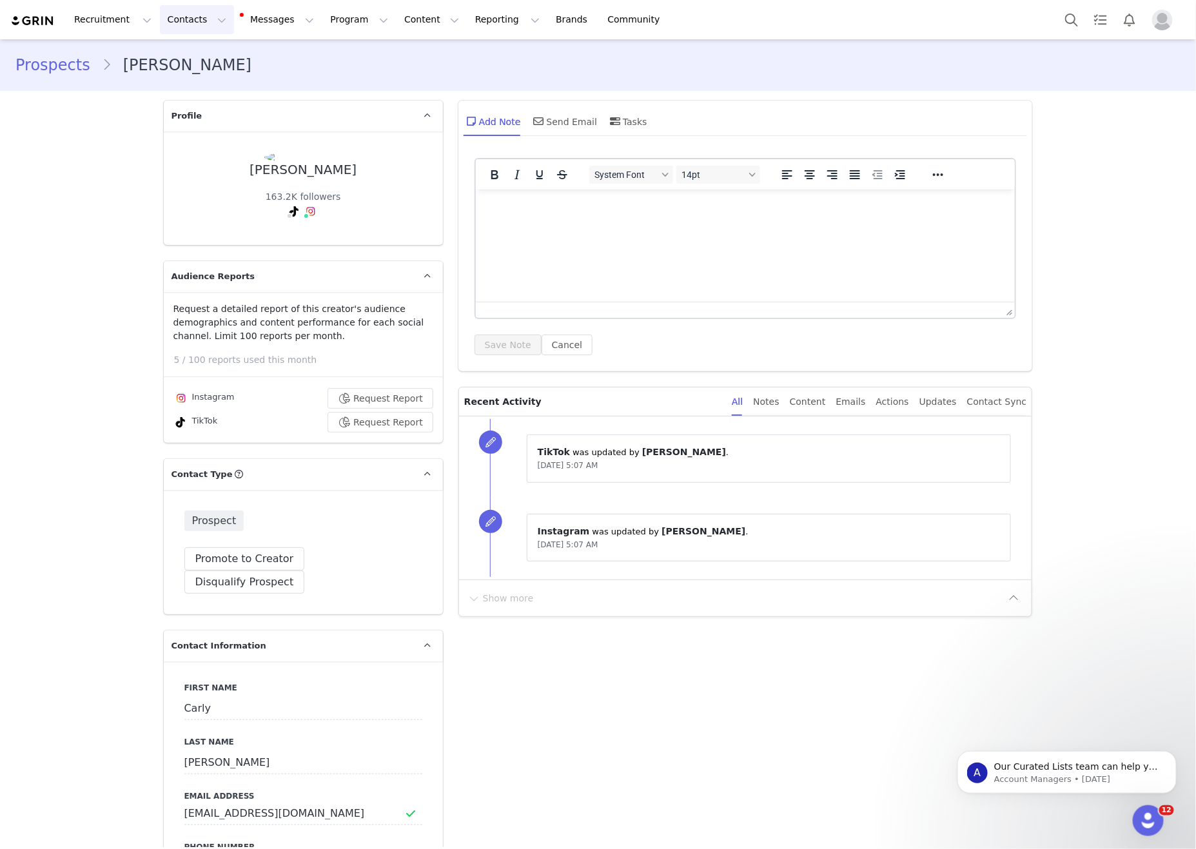
drag, startPoint x: 181, startPoint y: 37, endPoint x: 181, endPoint y: 23, distance: 14.8
click at [181, 34] on div "Recruitment Recruitment Creator Search Curated Lists Landing Pages Web Extensio…" at bounding box center [598, 19] width 1196 height 39
click at [181, 23] on button "Contacts Contacts" at bounding box center [197, 19] width 74 height 29
click at [215, 79] on div "Prospects" at bounding box center [202, 81] width 86 height 14
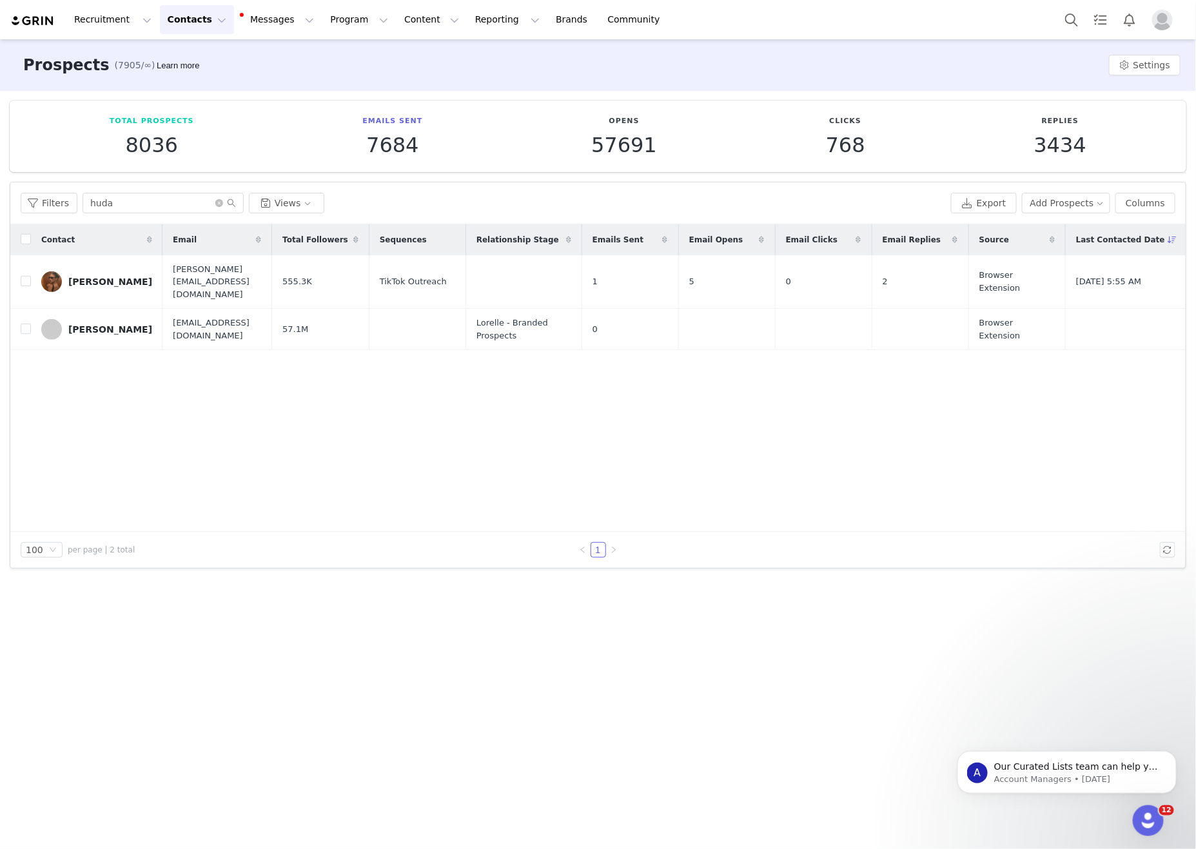
drag, startPoint x: 148, startPoint y: 220, endPoint x: 3, endPoint y: 177, distance: 150.6
click at [0, 177] on div "Total Prospects 8036 Emails Sent 7684 Opens 57691 Clicks 768 Replies 3434 Filte…" at bounding box center [598, 335] width 1196 height 488
click at [189, 220] on div "Filters huda Views Export Add Prospects Columns" at bounding box center [598, 203] width 1176 height 42
drag, startPoint x: 68, startPoint y: 188, endPoint x: 1, endPoint y: 168, distance: 69.8
click at [0, 170] on div "Total Prospects 8036 Emails Sent 7684 Opens 57691 Clicks 768 Replies 3434 Filte…" at bounding box center [598, 335] width 1196 height 488
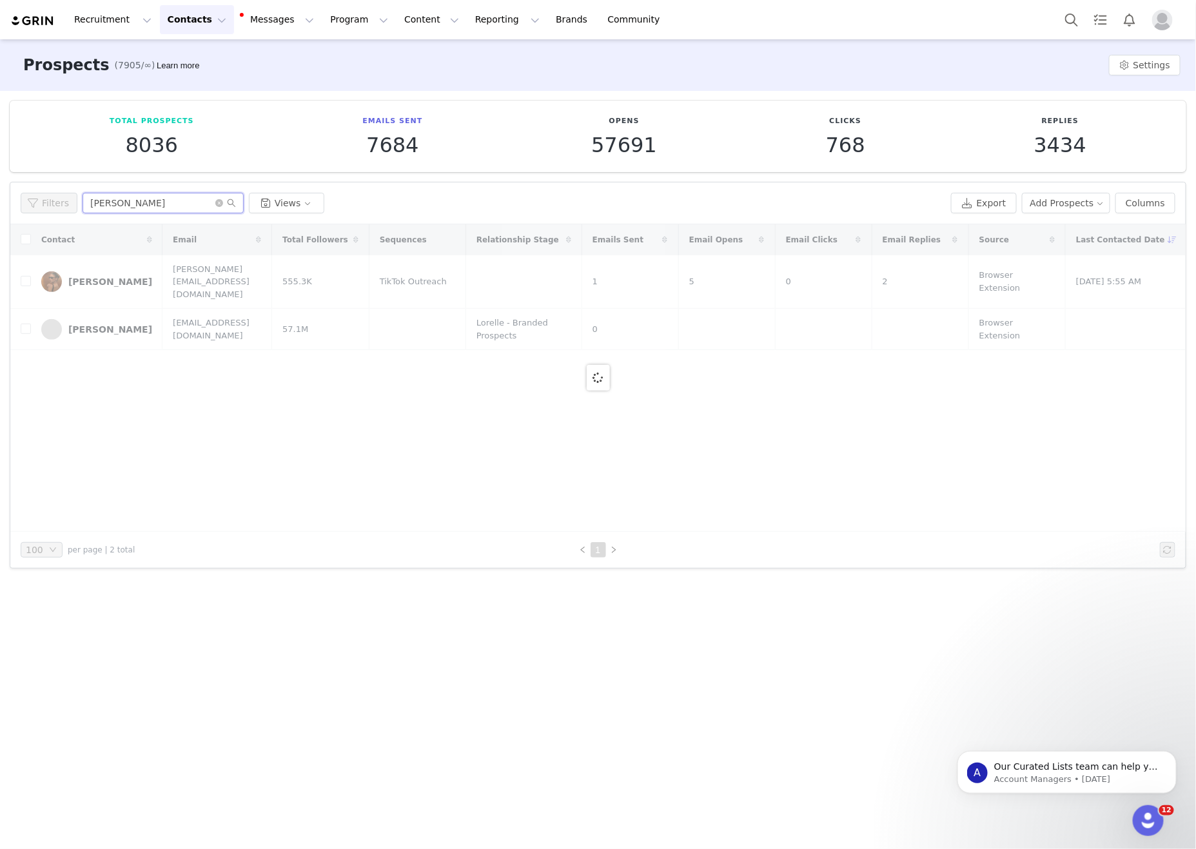
type input "[PERSON_NAME]"
click at [628, 208] on div "Filters [PERSON_NAME] Views" at bounding box center [483, 203] width 925 height 21
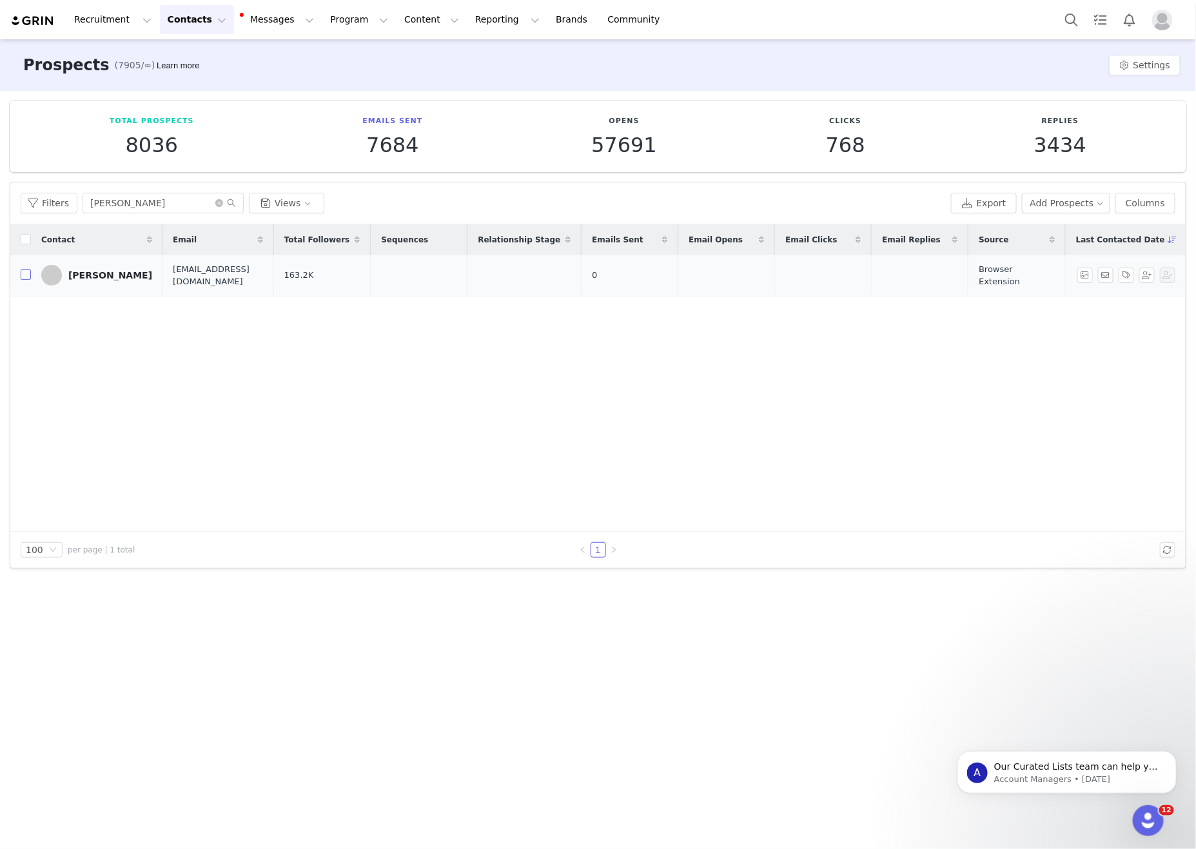
click at [25, 280] on input "checkbox" at bounding box center [26, 275] width 10 height 10
checkbox input "true"
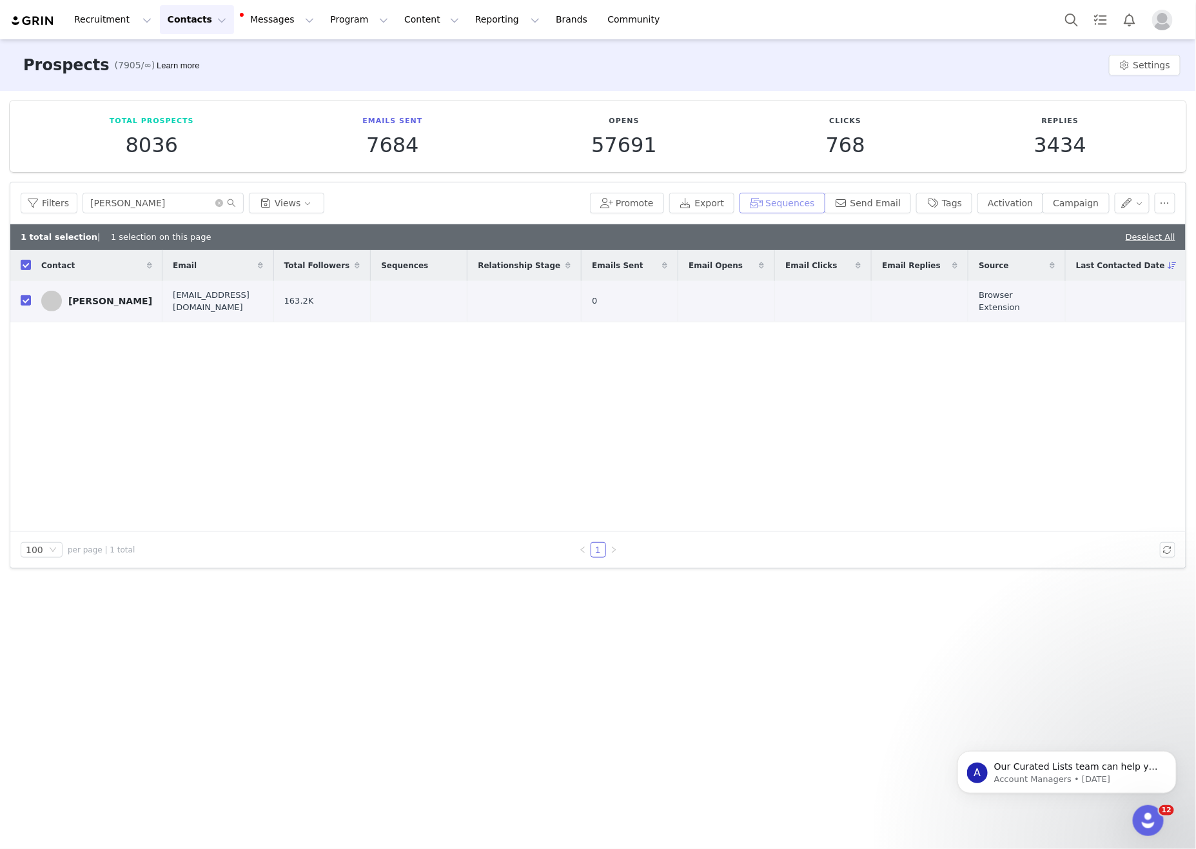
click at [789, 205] on button "Sequences" at bounding box center [782, 203] width 85 height 21
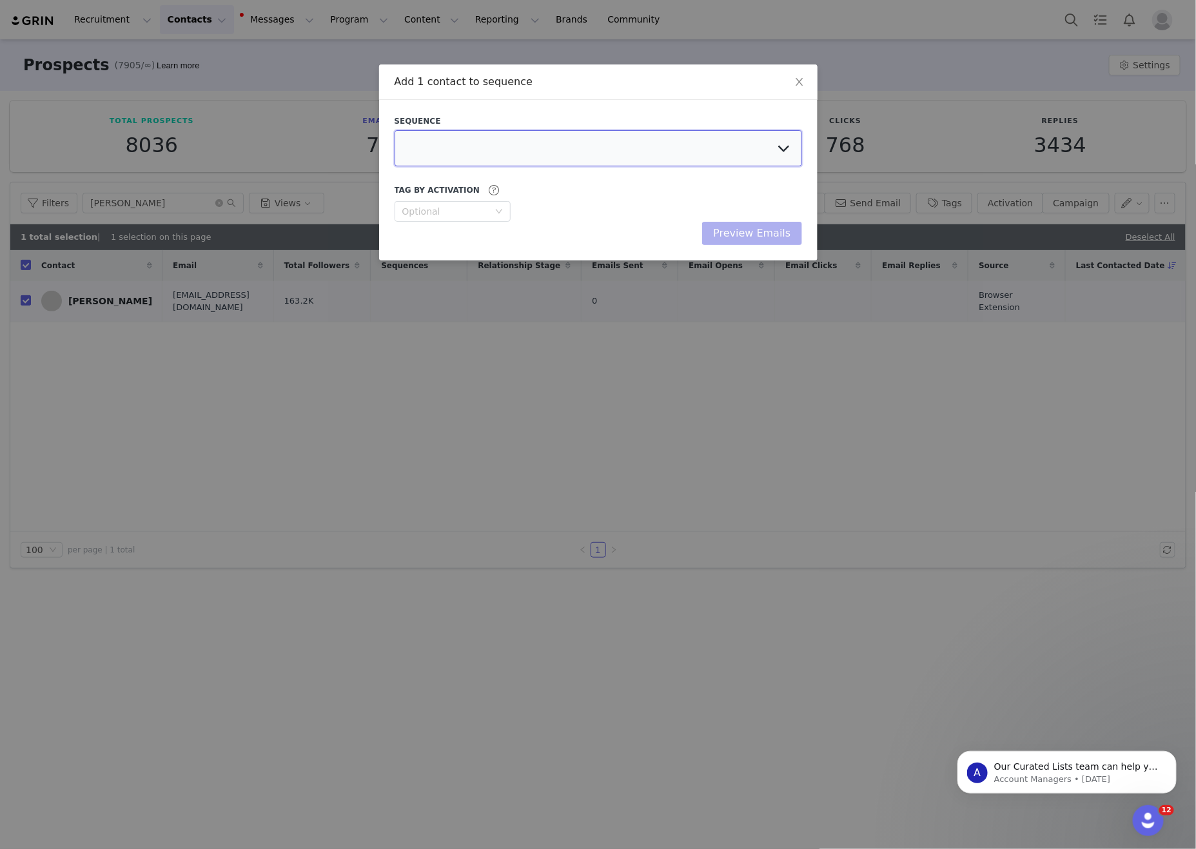
click at [598, 144] on select at bounding box center [599, 148] width 408 height 36
click at [748, 133] on select "EVENT REMAINDER (UNDER 18) - White Fox Heatwave Party EVENT REMAINDER - White F…" at bounding box center [599, 148] width 408 height 36
click at [782, 152] on select "EVENT REMAINDER (UNDER 18) - White Fox Heatwave Party EVENT REMAINDER - White F…" at bounding box center [599, 148] width 408 height 36
select select "74a06d4e-e990-4009-a497-521340c40b81"
click at [395, 132] on select "EVENT REMAINDER (UNDER 18) - White Fox Heatwave Party EVENT REMAINDER - White F…" at bounding box center [599, 148] width 408 height 36
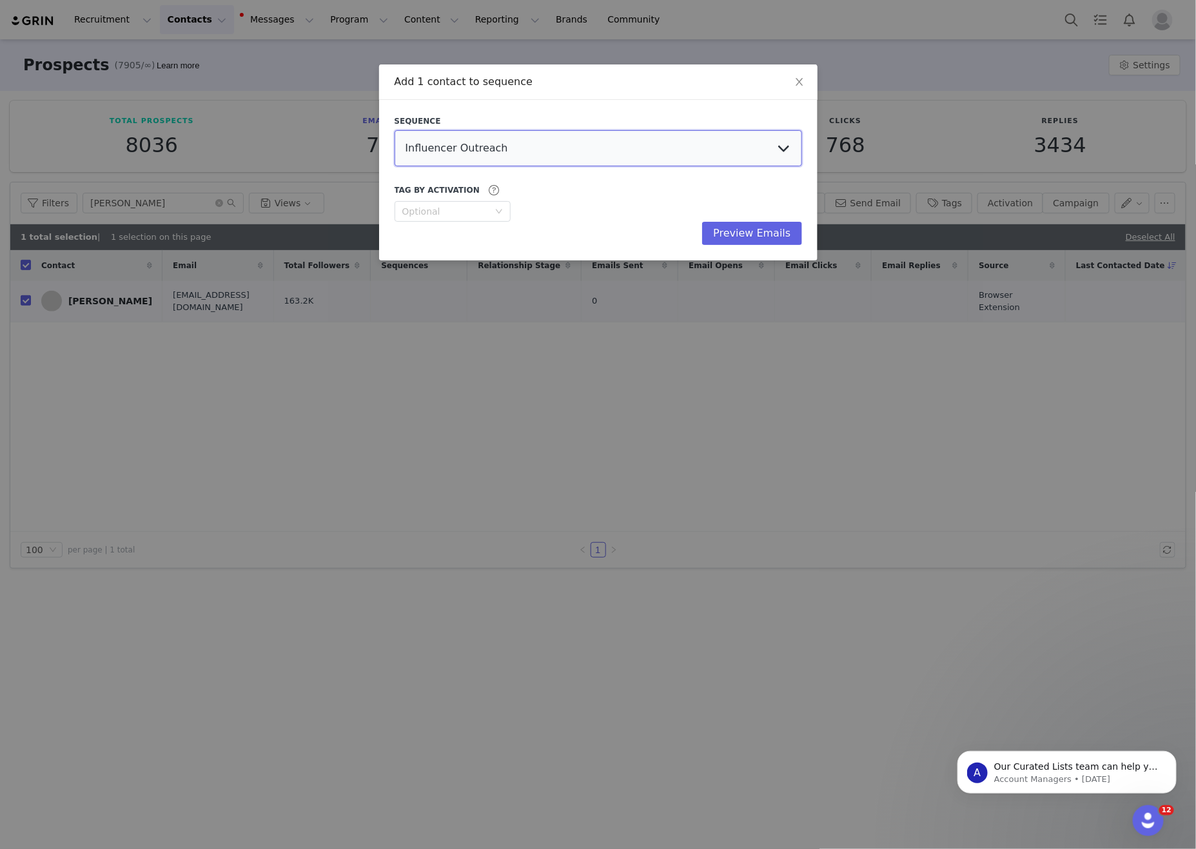
click at [758, 157] on select "EVENT REMAINDER (UNDER 18) - White Fox Heatwave Party EVENT REMAINDER - White F…" at bounding box center [599, 148] width 408 height 36
click at [743, 233] on button "Preview Emails" at bounding box center [751, 233] width 99 height 23
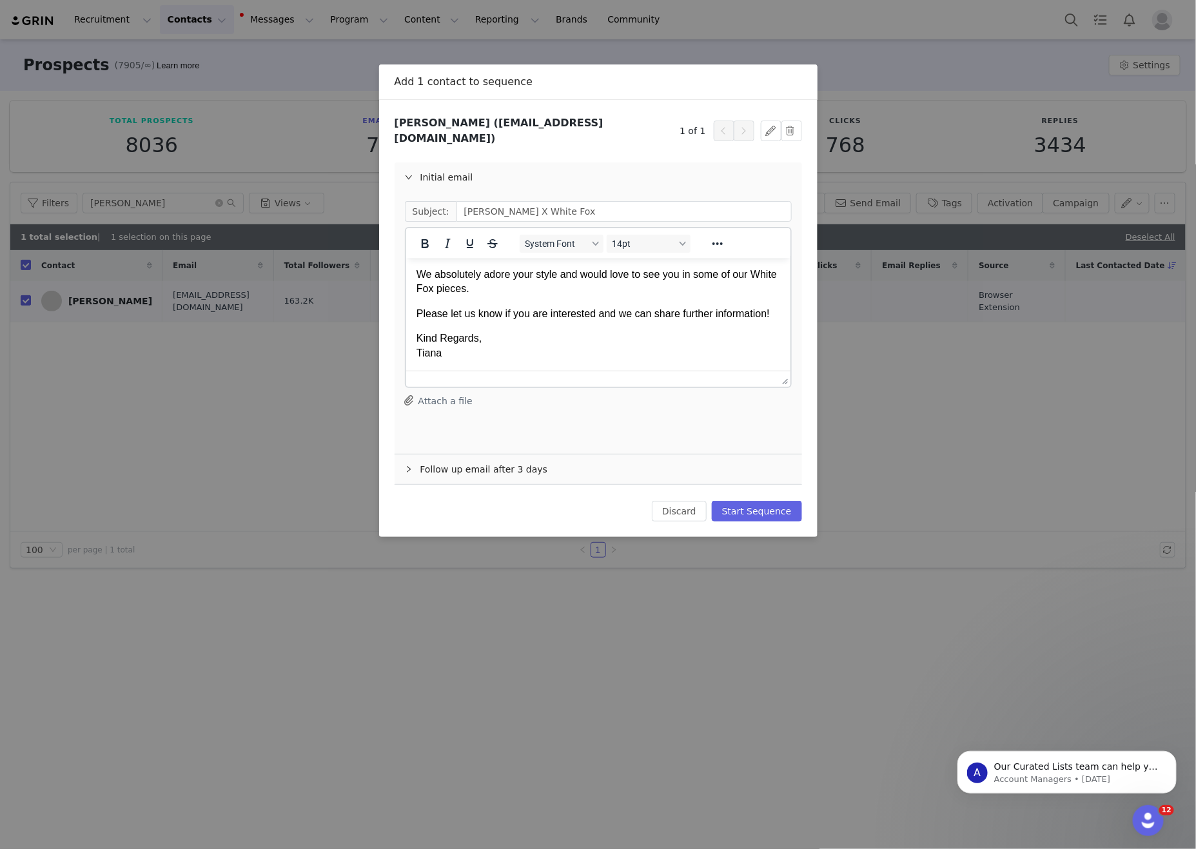
scroll to position [112, 0]
click at [669, 313] on p "Please let us know if you are interested and we can share further information!" at bounding box center [598, 313] width 364 height 14
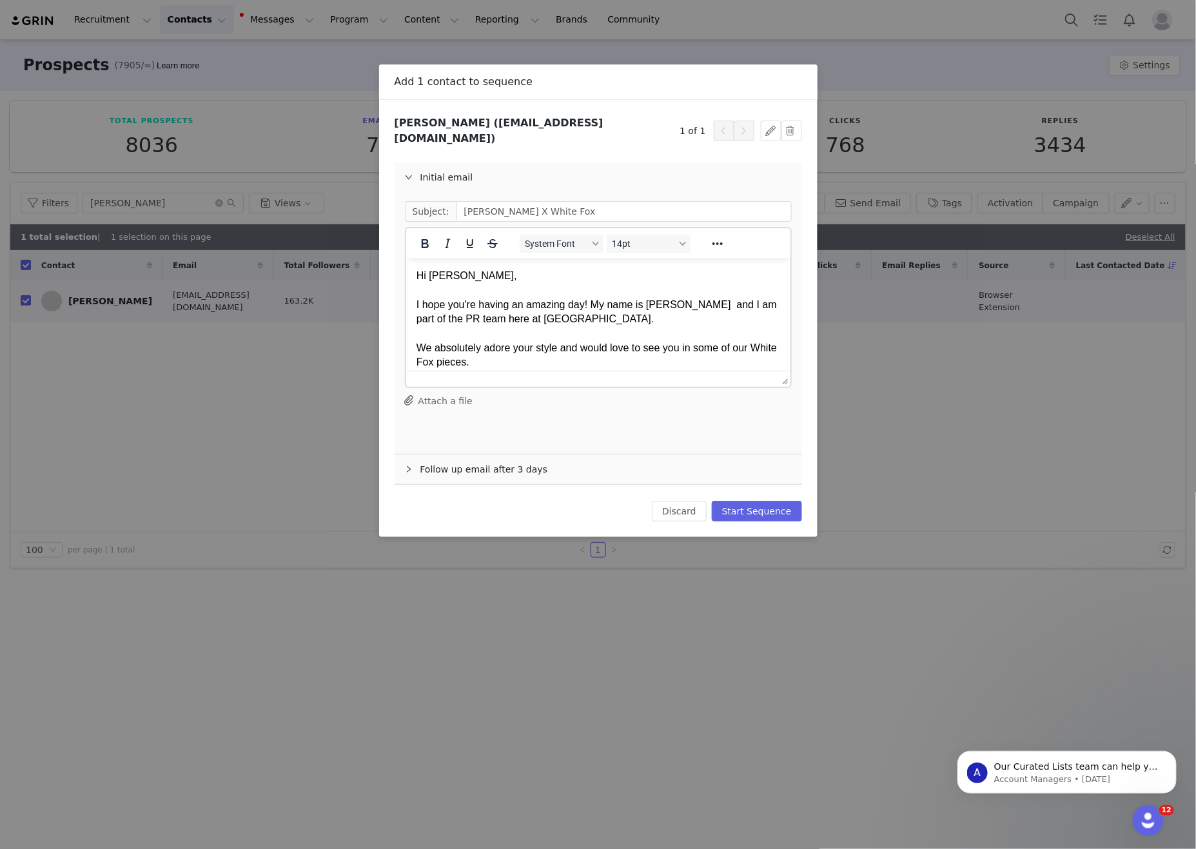
click at [725, 335] on p "Hi [PERSON_NAME], I hope you're having an amazing day! My name is [PERSON_NAME]…" at bounding box center [598, 318] width 364 height 101
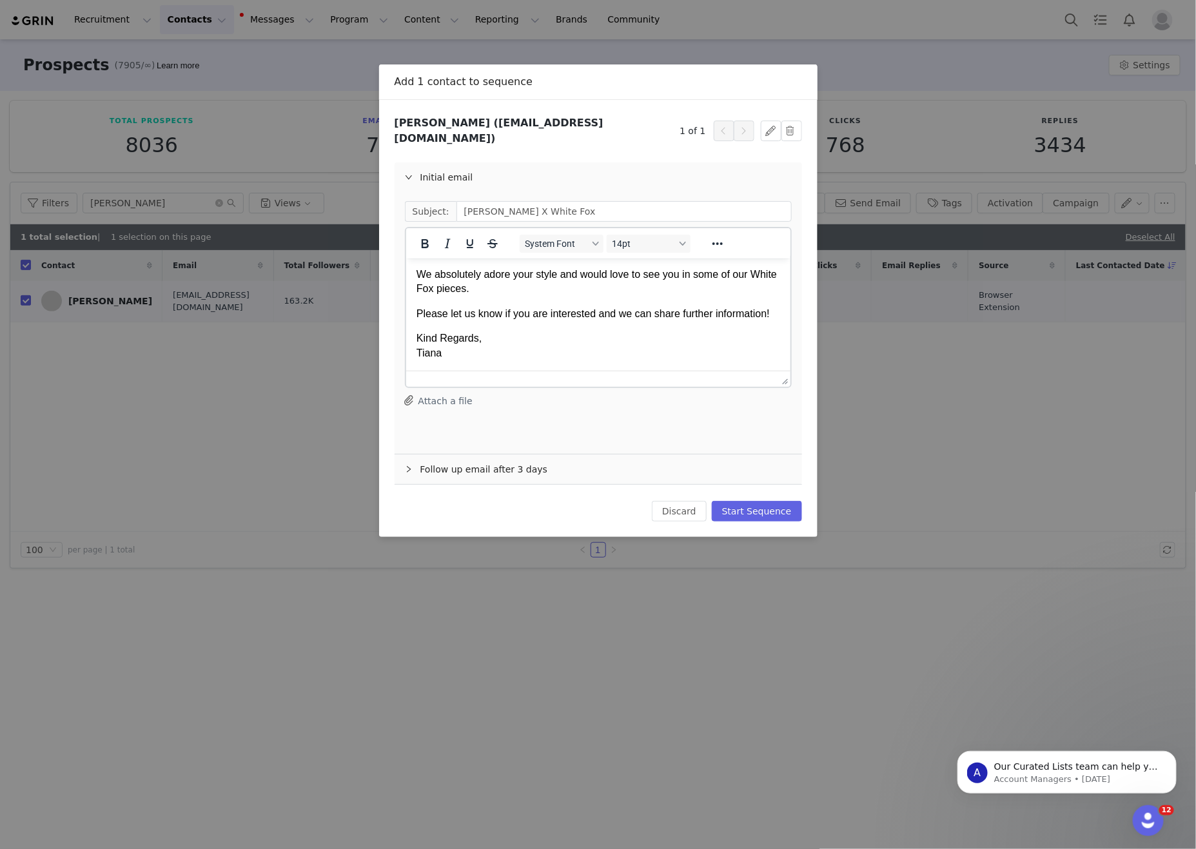
scroll to position [111, 0]
drag, startPoint x: 756, startPoint y: 450, endPoint x: 777, endPoint y: 503, distance: 56.8
click at [756, 455] on div "Follow up email after 3 days" at bounding box center [599, 470] width 408 height 30
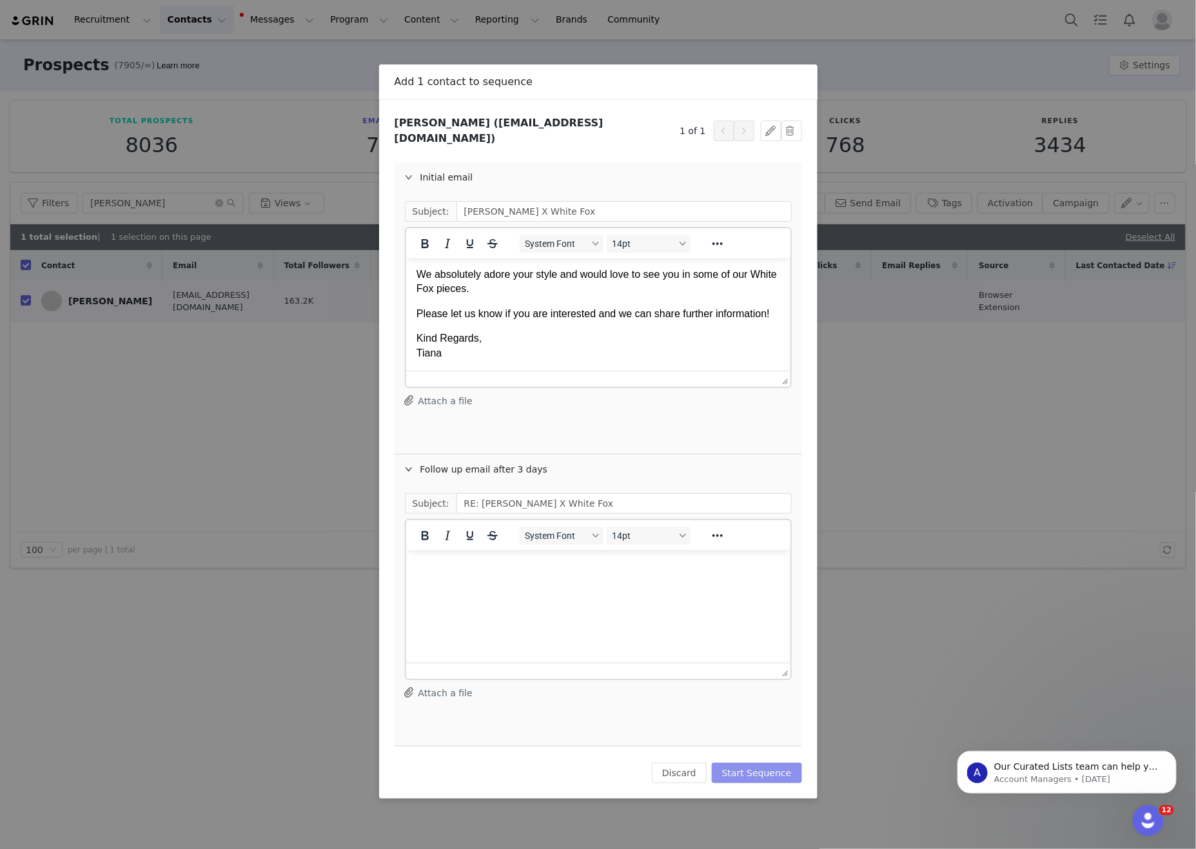
click at [777, 503] on input "RE: [PERSON_NAME] X White Fox" at bounding box center [624, 503] width 335 height 21
drag, startPoint x: 780, startPoint y: 796, endPoint x: 776, endPoint y: 784, distance: 12.8
click at [780, 795] on div "Add 1 contact to sequence Sequence EVENT REMAINDER (UNDER 18) - White Fox Heatw…" at bounding box center [598, 424] width 1196 height 849
click at [776, 763] on button "Start Sequence" at bounding box center [757, 773] width 90 height 21
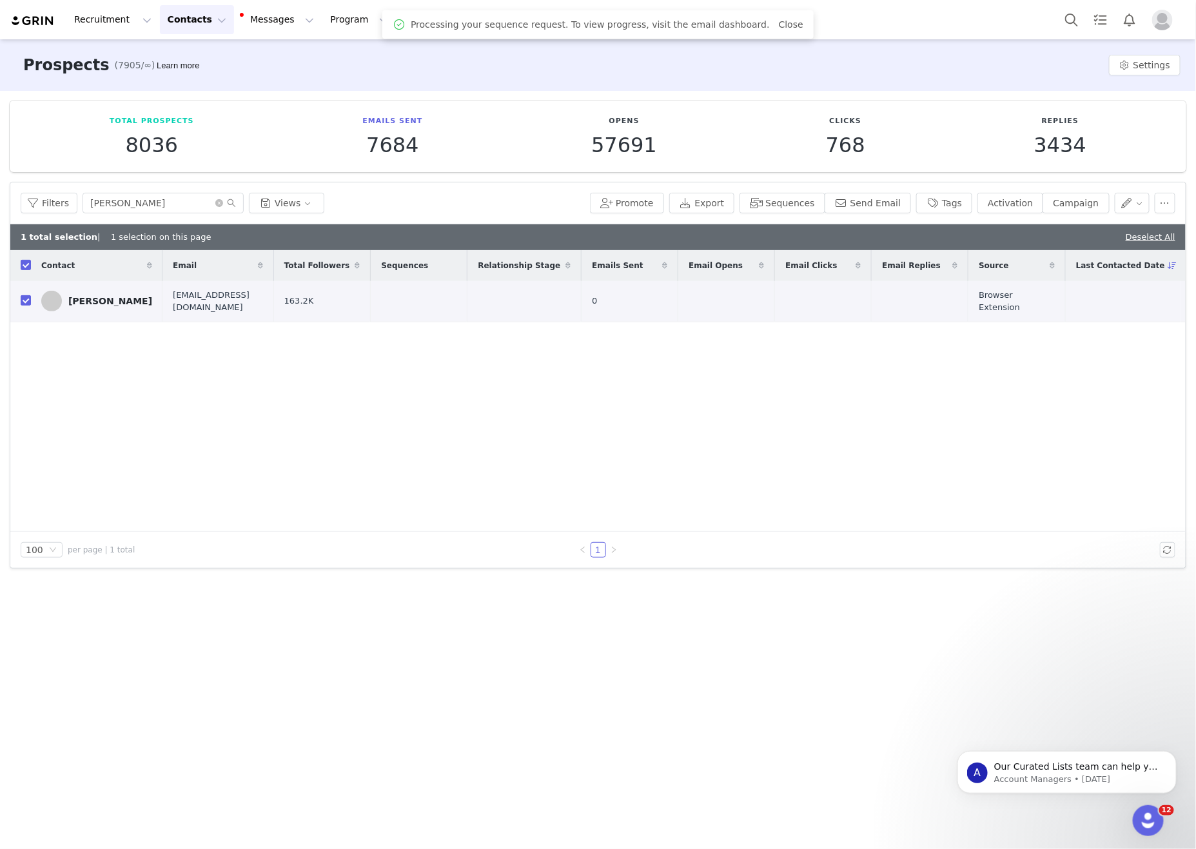
drag, startPoint x: 619, startPoint y: 451, endPoint x: 517, endPoint y: 428, distance: 105.1
click at [616, 451] on div "Contact Email Total Followers Sequences Relationship Stage Emails Sent Email Op…" at bounding box center [598, 391] width 1176 height 282
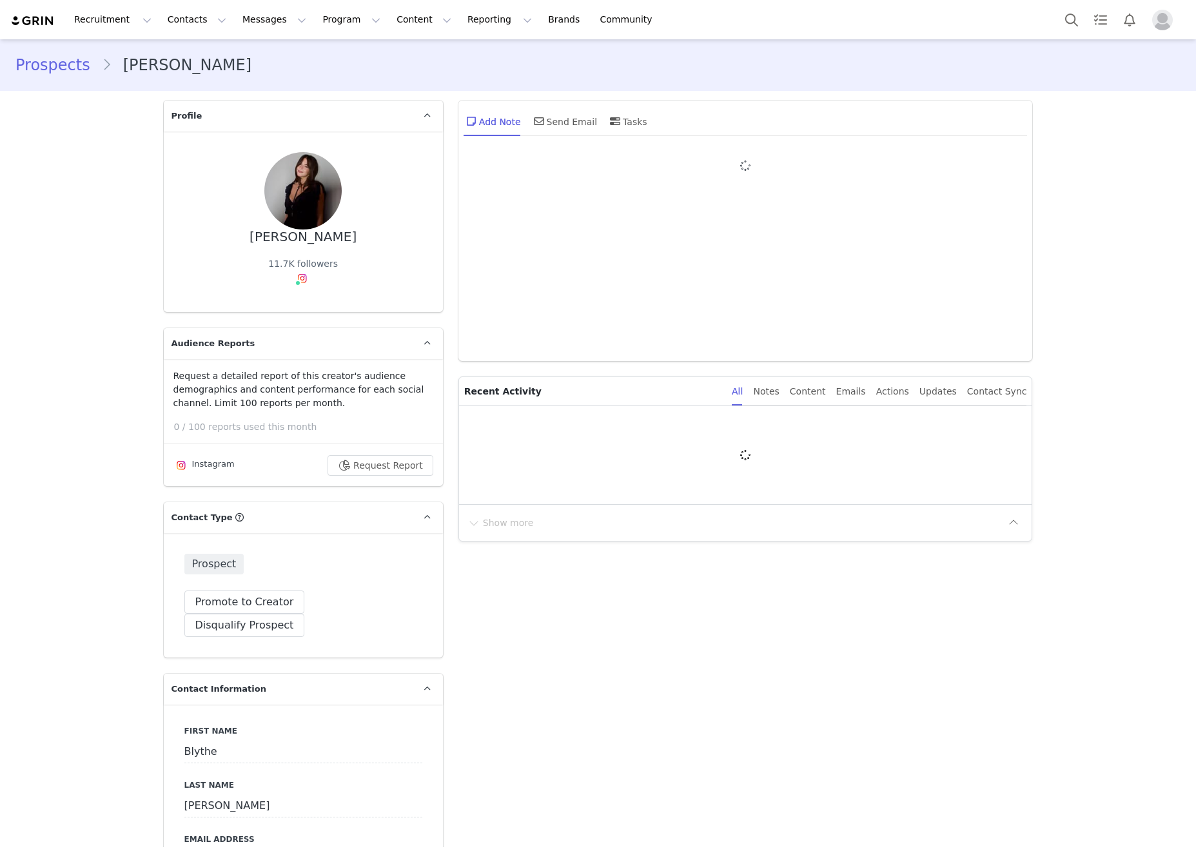
type input "+1 ([GEOGRAPHIC_DATA])"
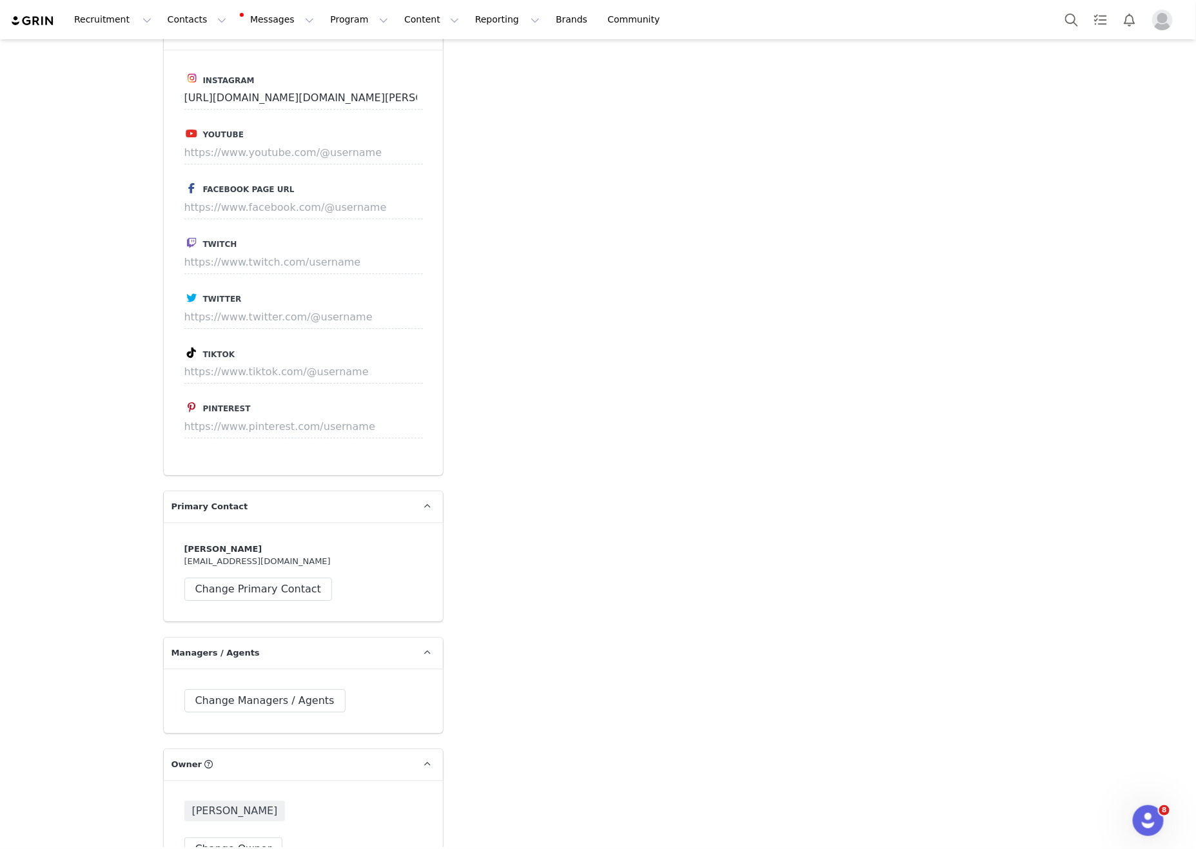
scroll to position [1554, 0]
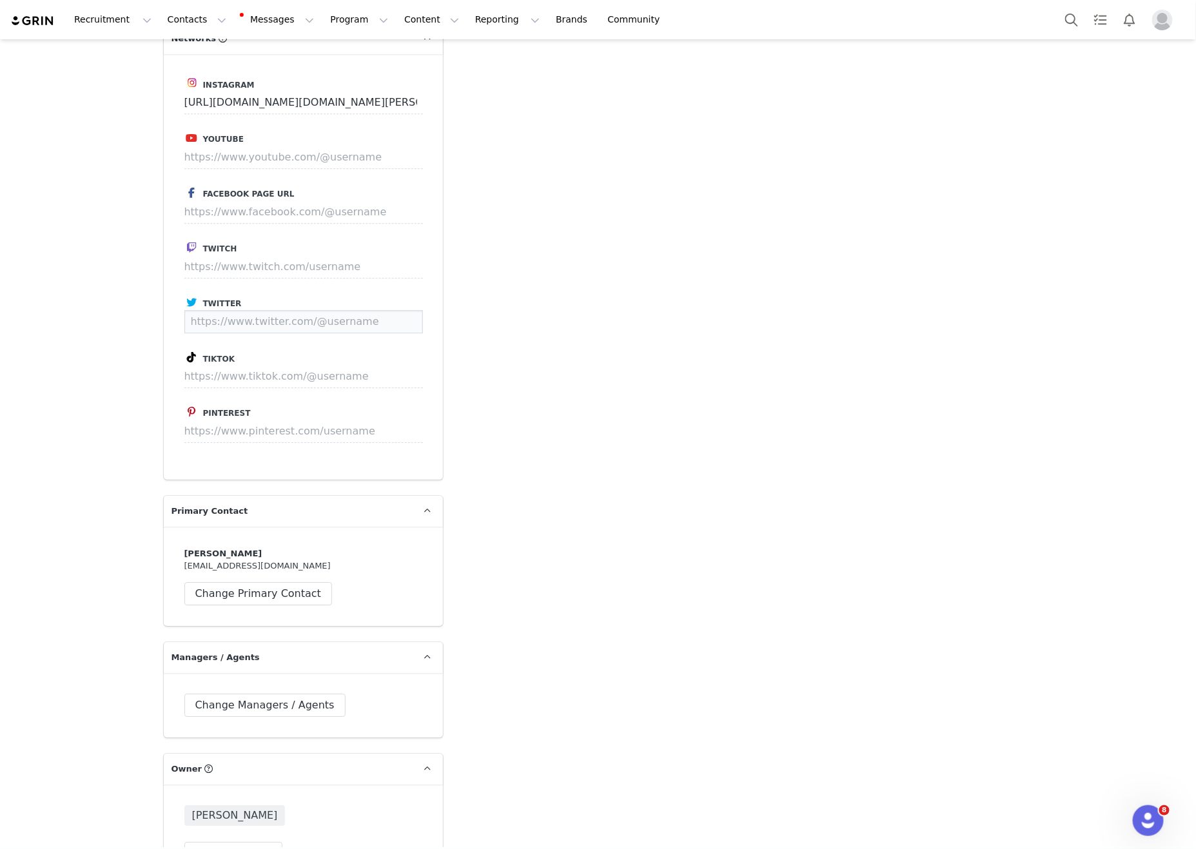
drag, startPoint x: 262, startPoint y: 318, endPoint x: 258, endPoint y: 366, distance: 48.6
click at [263, 318] on input at bounding box center [303, 321] width 239 height 23
click at [259, 371] on input at bounding box center [303, 376] width 239 height 23
paste input "https://www.tiktok.com/@blyyyyyythe"
type input "https://www.tiktok.com/@blyyyyyythe"
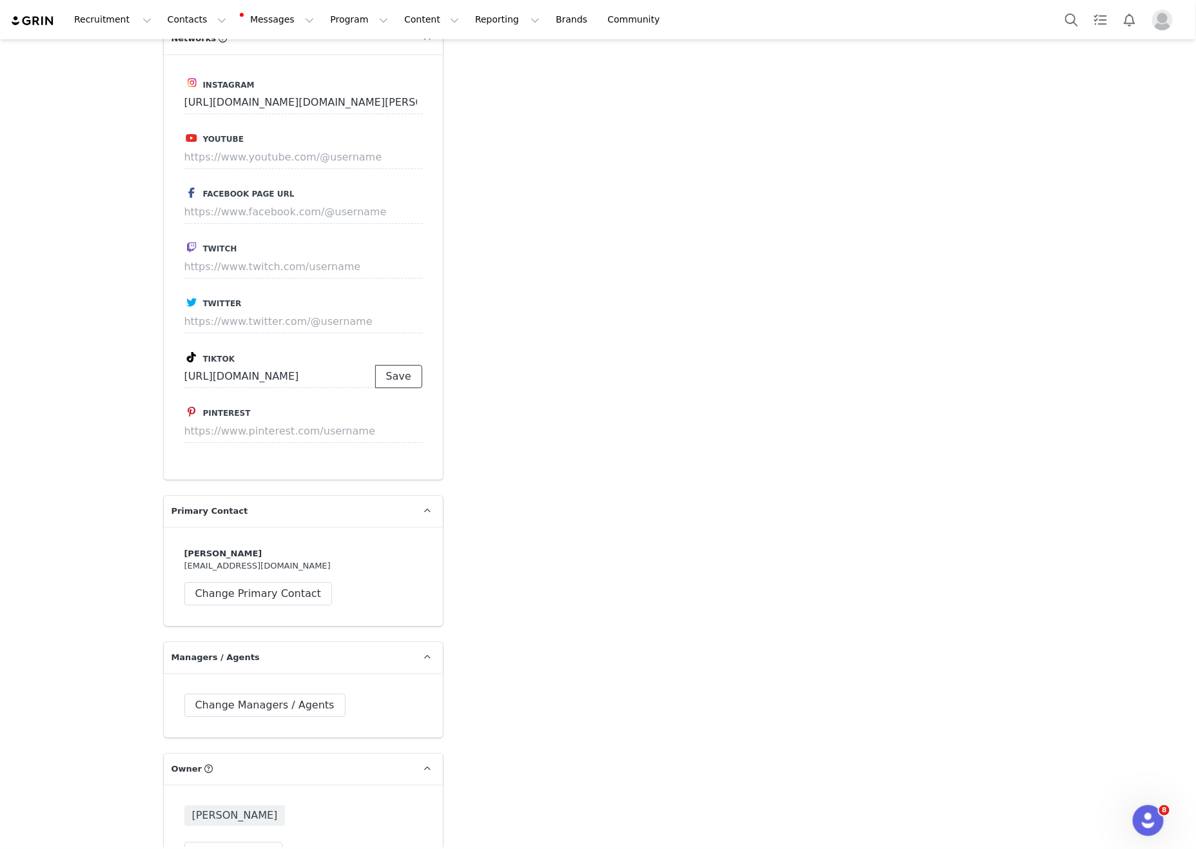
click at [399, 365] on button "Save" at bounding box center [398, 376] width 47 height 23
click at [719, 340] on div "Add Note Send Email Tasks System Font 14pt To open the popup, press Shift+Enter…" at bounding box center [746, 81] width 590 height 3085
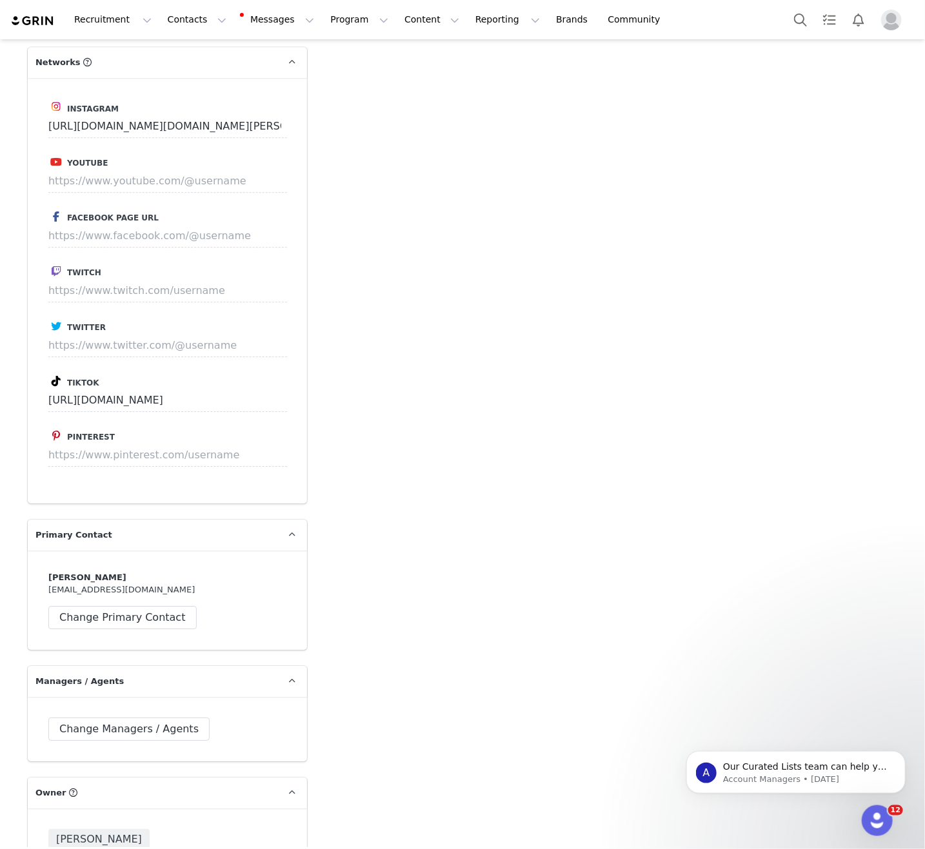
scroll to position [1578, 0]
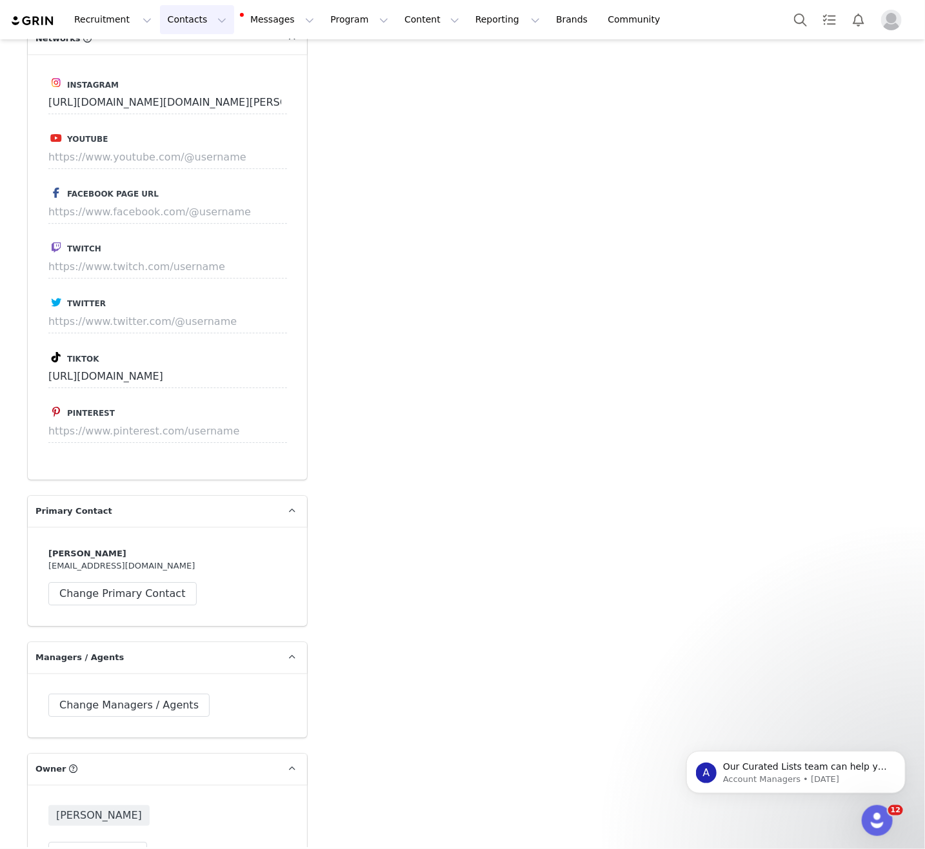
click at [184, 17] on button "Contacts Contacts" at bounding box center [197, 19] width 74 height 29
click at [195, 52] on p "Creators" at bounding box center [180, 57] width 39 height 14
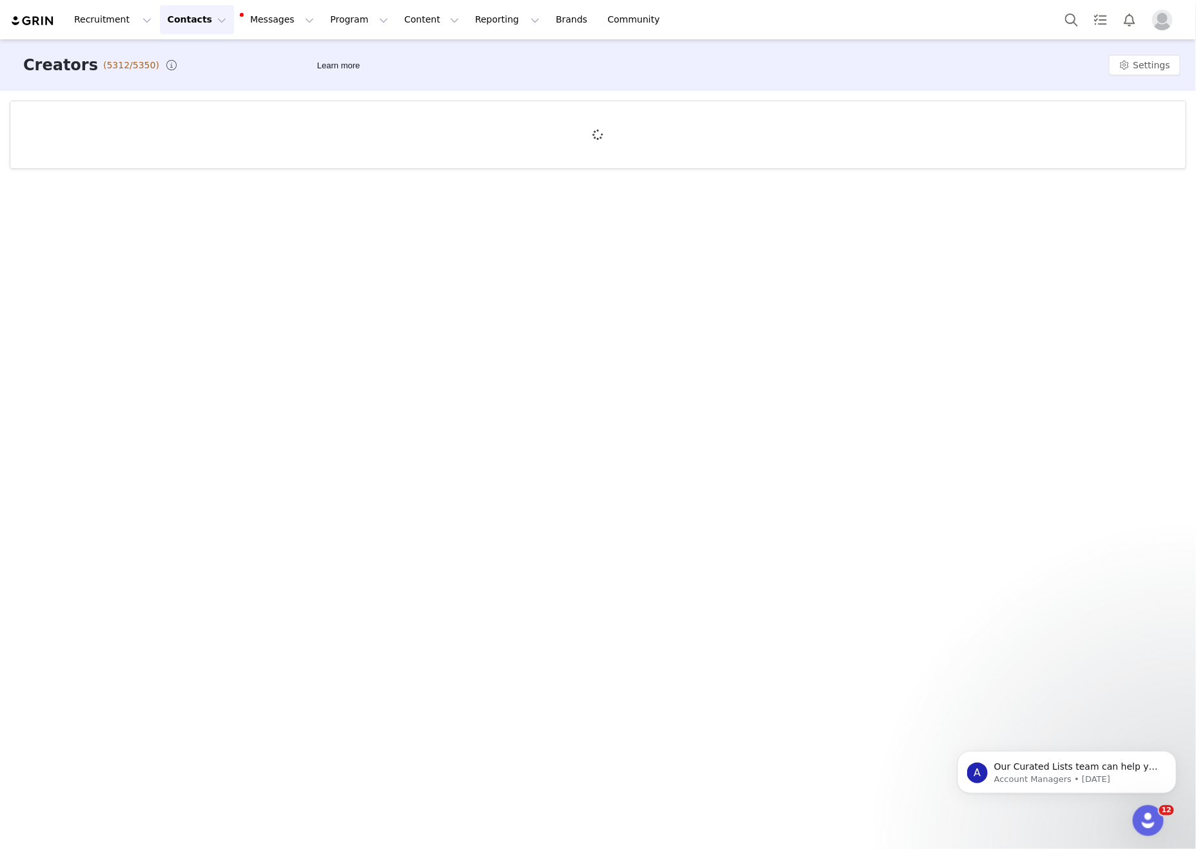
drag, startPoint x: 204, startPoint y: 23, endPoint x: 230, endPoint y: 63, distance: 47.4
click at [204, 23] on button "Contacts Contacts" at bounding box center [197, 19] width 74 height 29
click at [241, 76] on div "Prospects" at bounding box center [202, 81] width 86 height 14
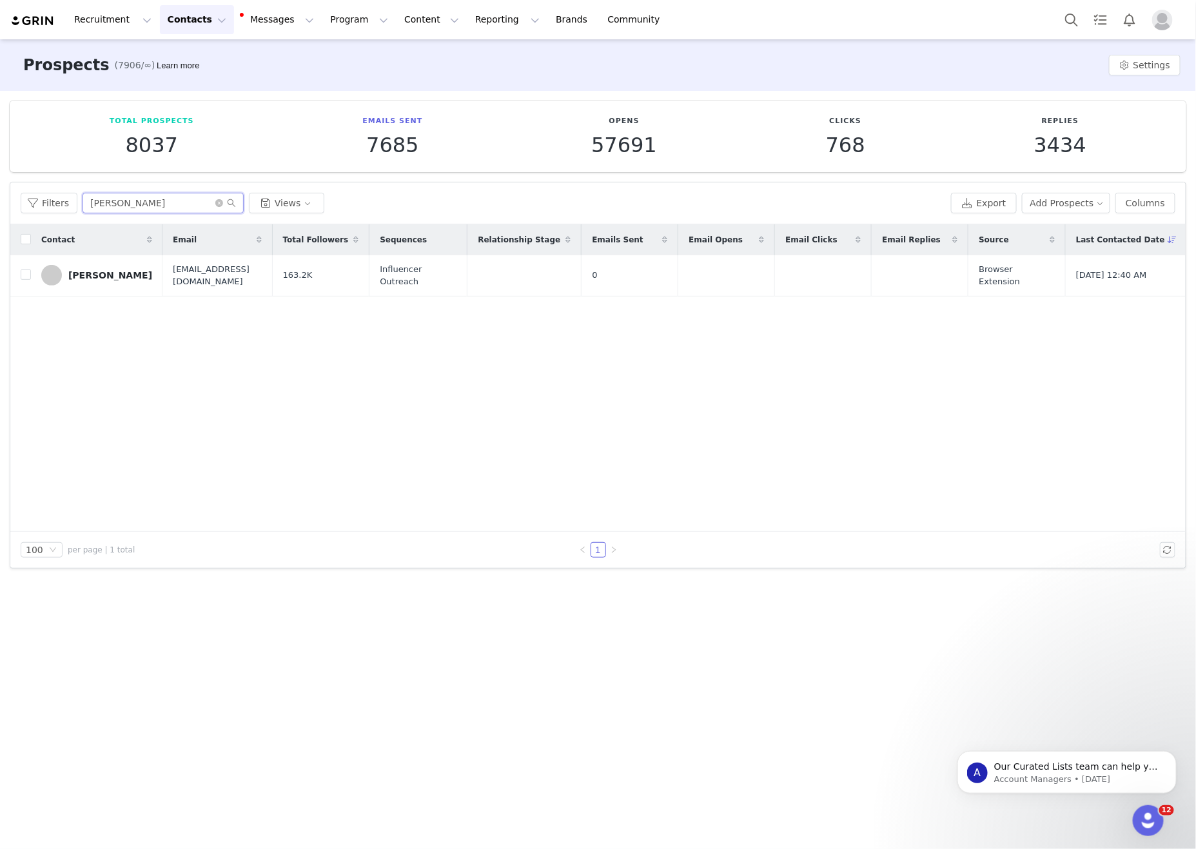
drag, startPoint x: 179, startPoint y: 204, endPoint x: 3, endPoint y: 182, distance: 177.4
click at [0, 183] on div "Total Prospects 8037 Emails Sent 7685 Opens 57691 Clicks 768 Replies 3434 Filte…" at bounding box center [598, 335] width 1196 height 488
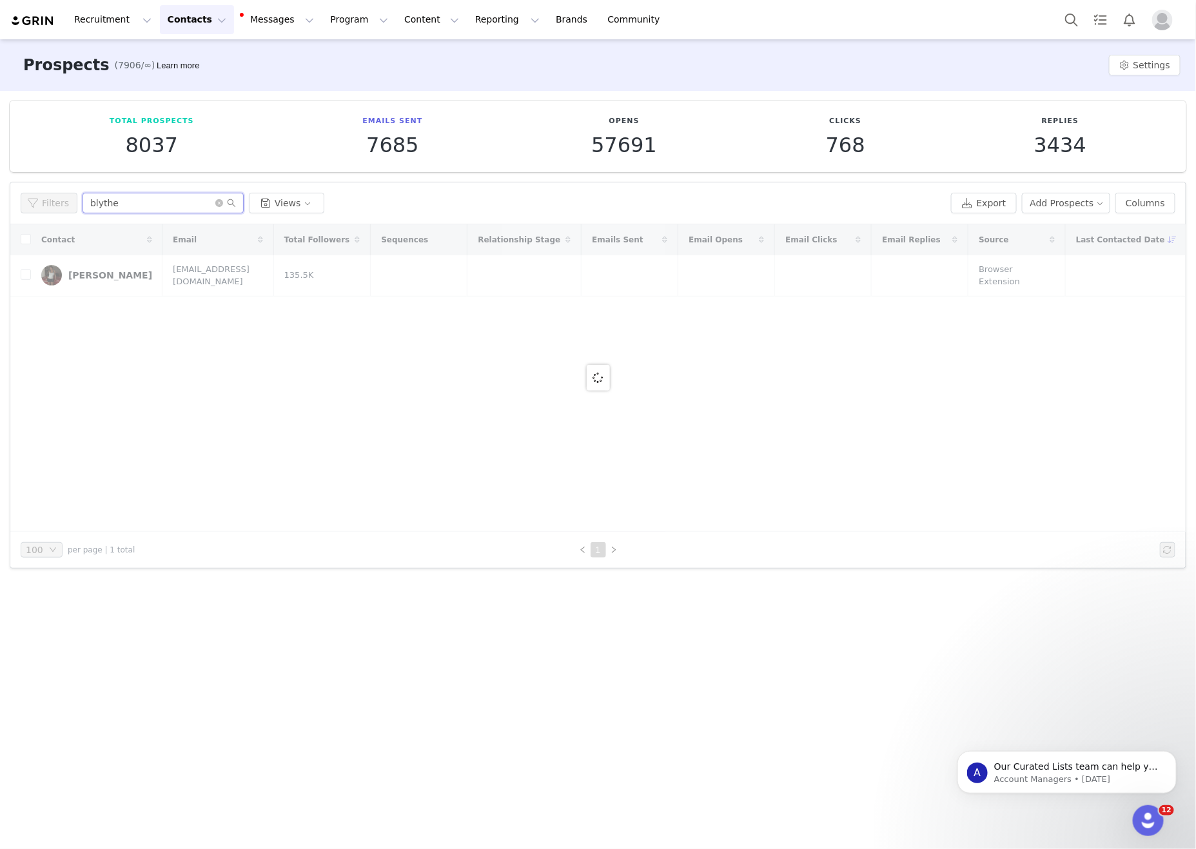
type input "blythe"
click at [27, 277] on div at bounding box center [598, 378] width 1176 height 308
